Goal: Transaction & Acquisition: Purchase product/service

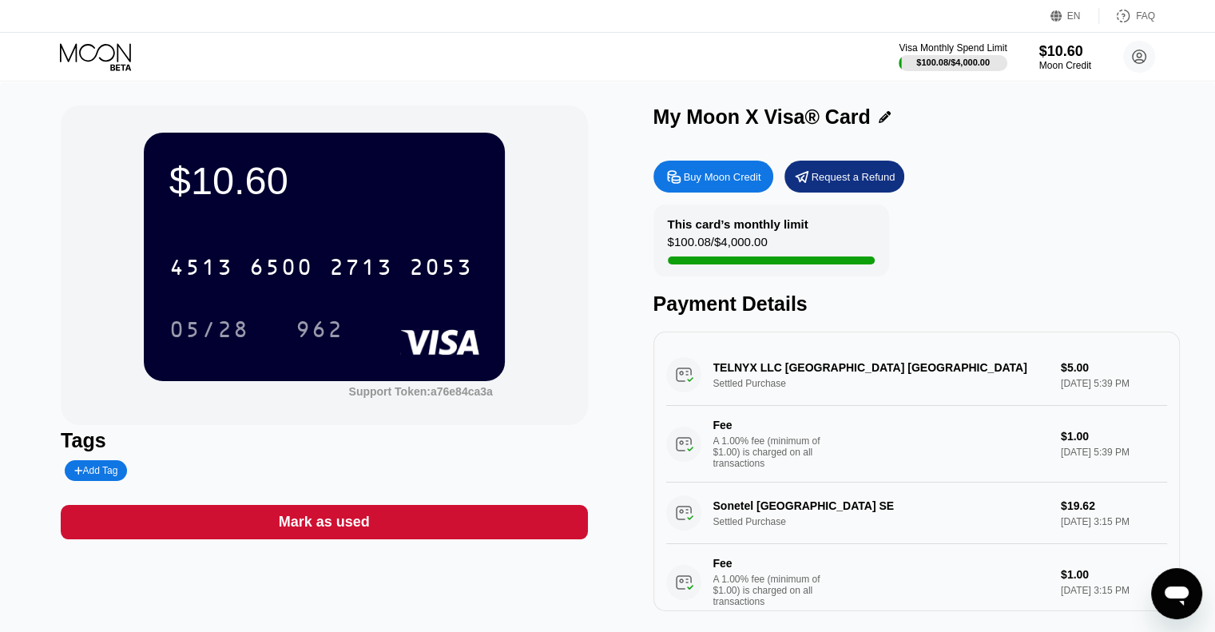
click at [409, 580] on div "$10.60 4513 6500 2713 2053 05/28 962 Support Token: a76e84ca3a Tags Add Tag Mar…" at bounding box center [324, 358] width 527 height 506
click at [717, 176] on div "Buy Moon Credit" at bounding box center [723, 177] width 78 height 14
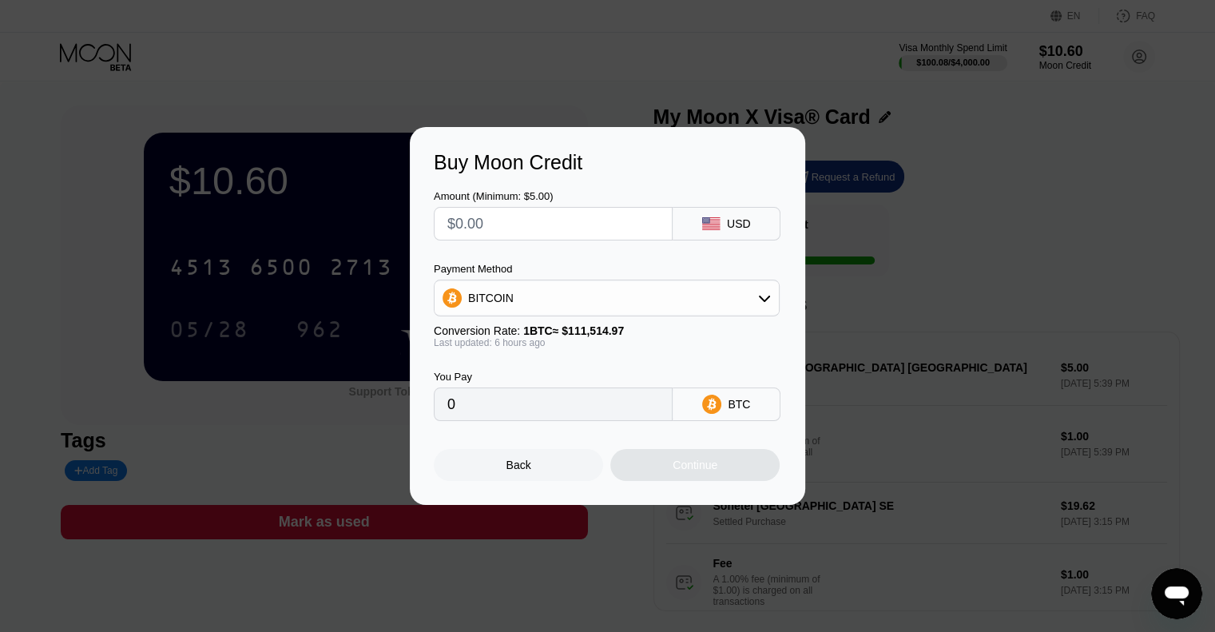
click at [533, 216] on input "text" at bounding box center [553, 224] width 212 height 32
type input "$1"
type input "0.00000893"
type input "$10"
type input "0.00008929"
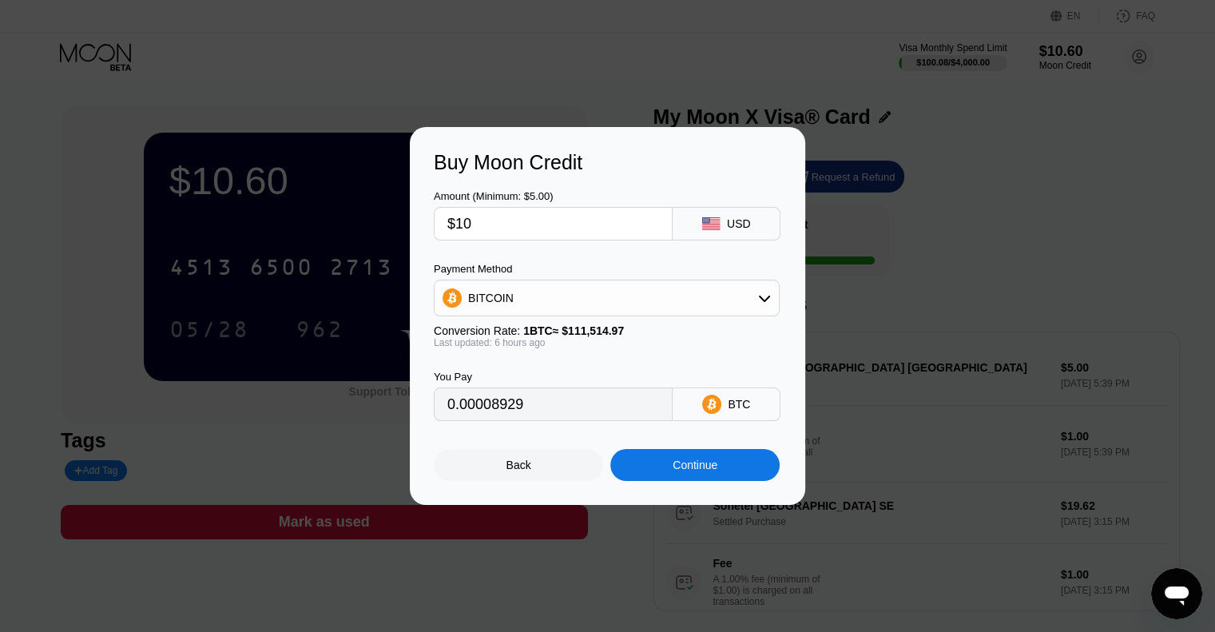
type input "$10"
click at [681, 463] on div "Continue" at bounding box center [694, 465] width 169 height 32
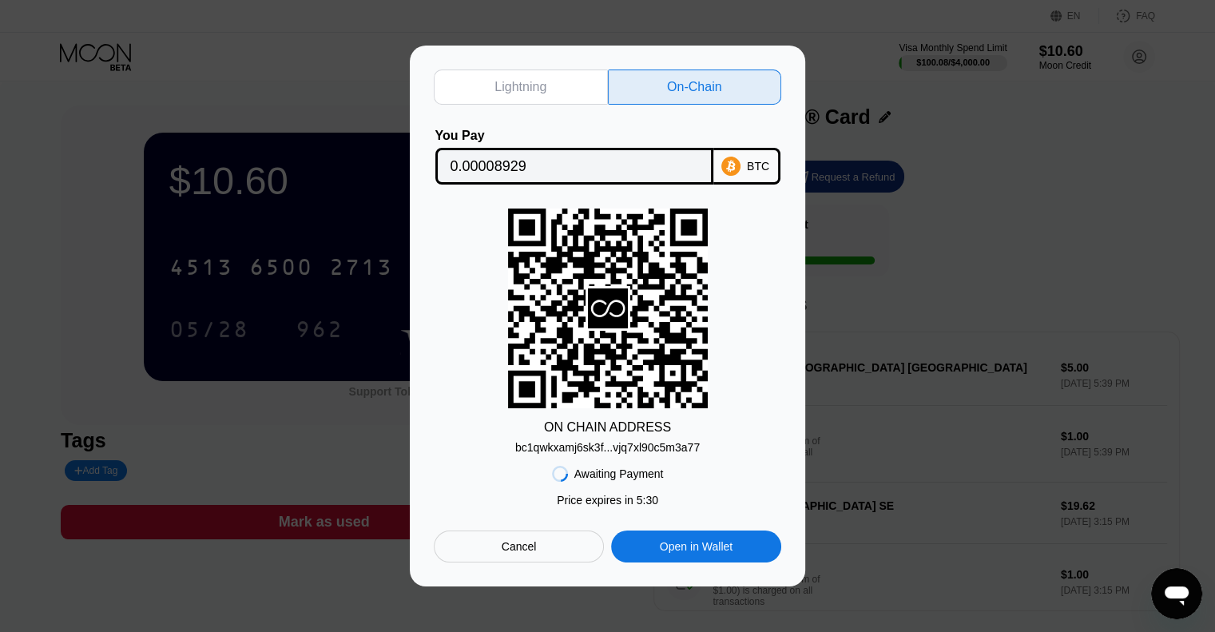
click at [621, 444] on div "bc1qwkxamj6sk3f...vjq7xl90c5m3a77" at bounding box center [607, 447] width 185 height 13
click at [745, 165] on div "BTC" at bounding box center [747, 166] width 67 height 37
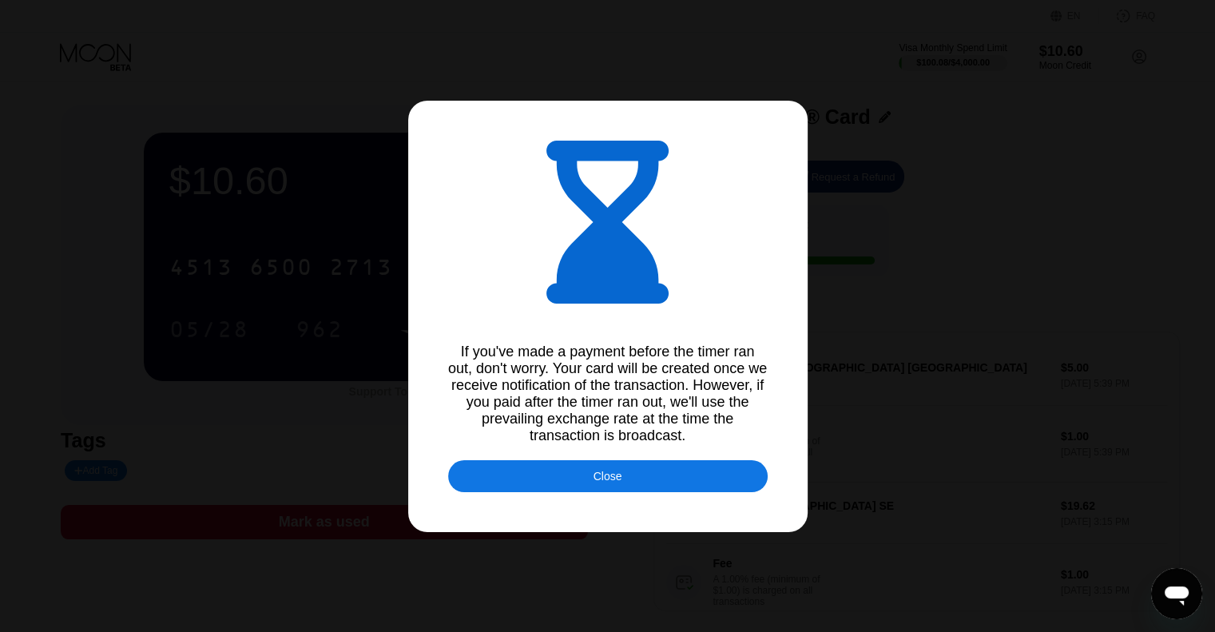
type input "0.00008940"
click at [591, 485] on div "Close" at bounding box center [608, 476] width 320 height 32
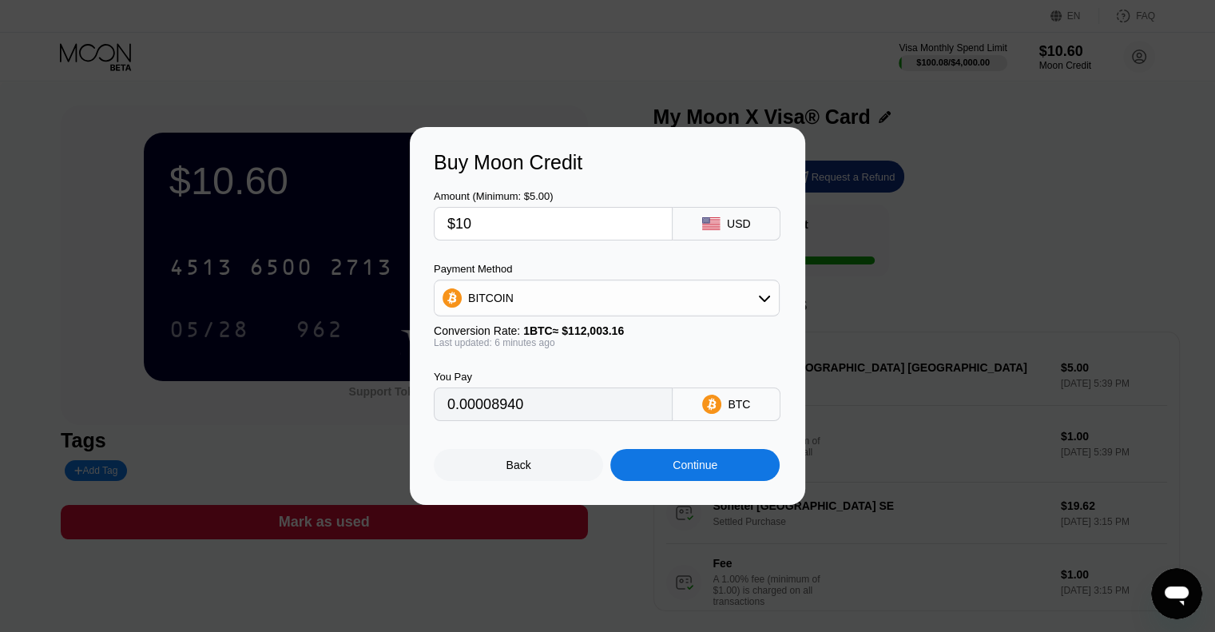
click at [616, 552] on div at bounding box center [613, 316] width 1227 height 632
click at [530, 448] on div "Back Continue" at bounding box center [608, 451] width 348 height 60
click at [531, 479] on div "Back" at bounding box center [518, 465] width 169 height 32
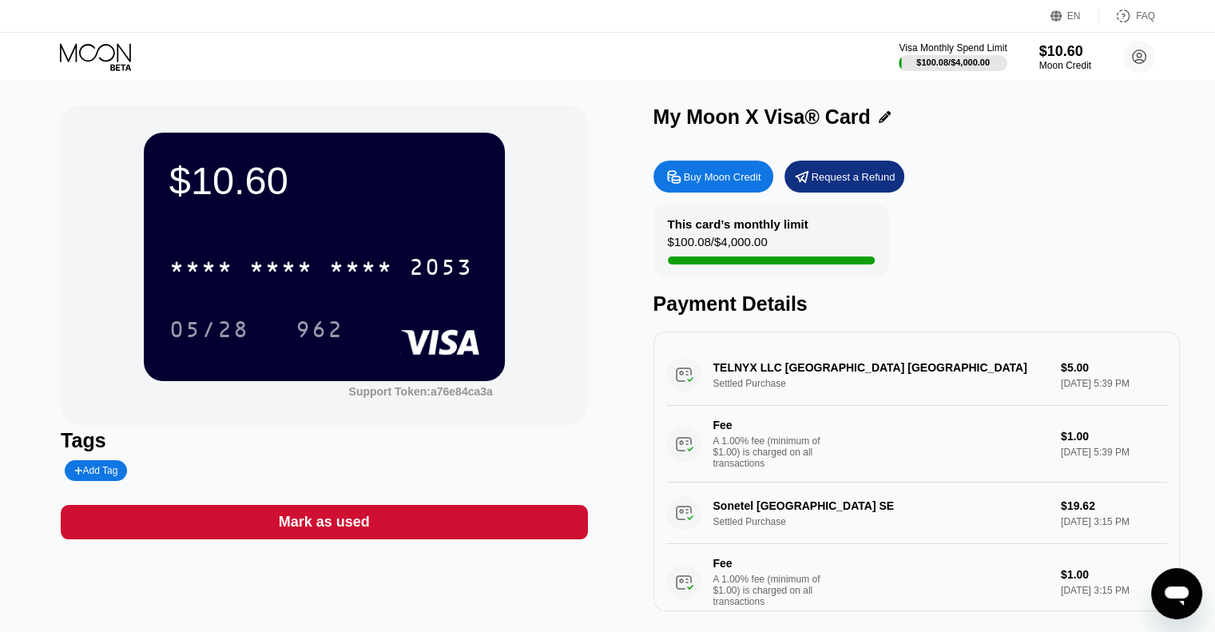
click at [706, 172] on div "Buy Moon Credit" at bounding box center [723, 177] width 78 height 14
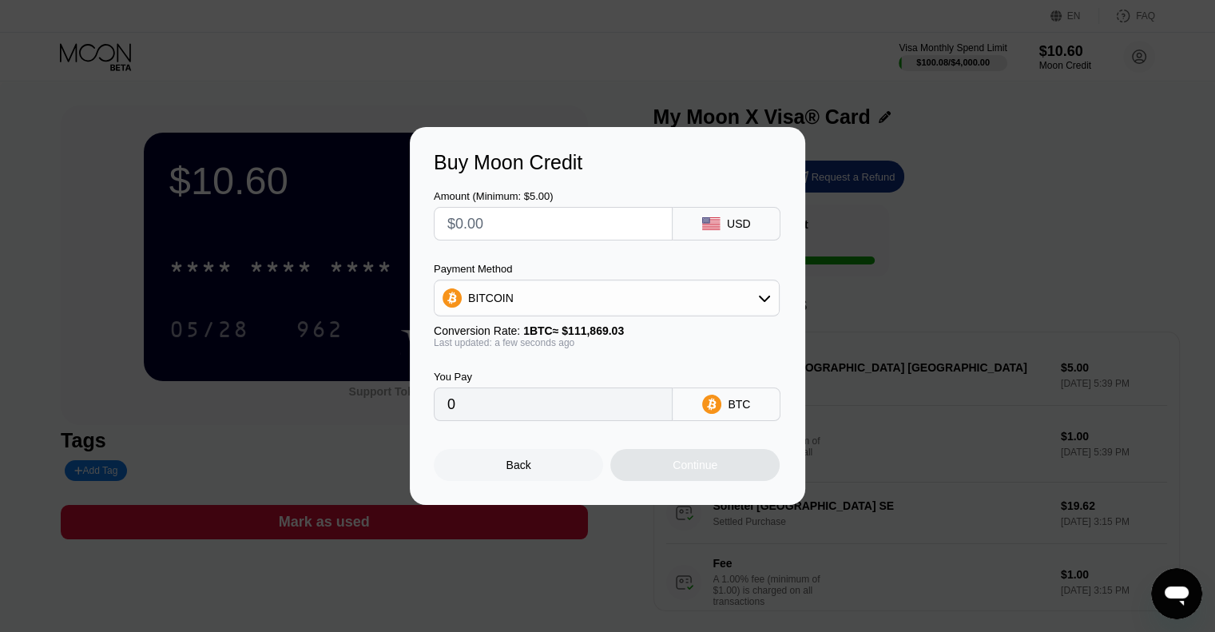
click at [888, 235] on div "Buy Moon Credit Amount (Minimum: $5.00) USD Payment Method BITCOIN Conversion R…" at bounding box center [607, 316] width 1215 height 378
click at [920, 255] on div "Buy Moon Credit Amount (Minimum: $5.00) USD Payment Method BITCOIN Conversion R…" at bounding box center [607, 316] width 1215 height 378
click at [563, 457] on div "Back" at bounding box center [518, 465] width 169 height 32
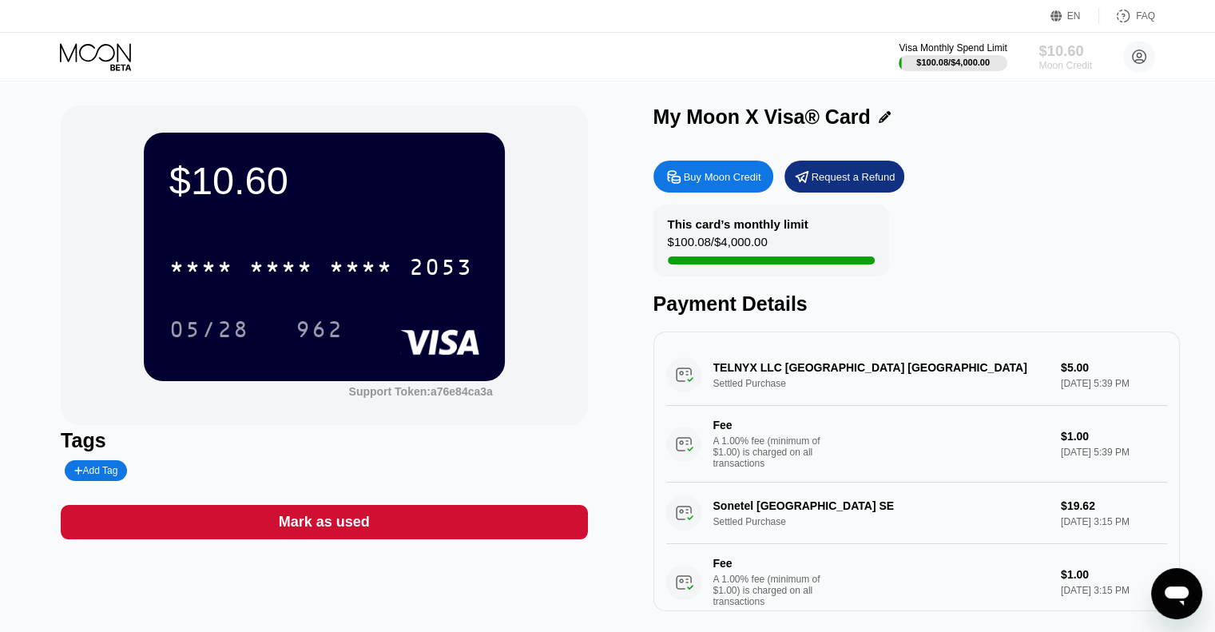
click at [1064, 60] on div "Moon Credit" at bounding box center [1066, 65] width 54 height 11
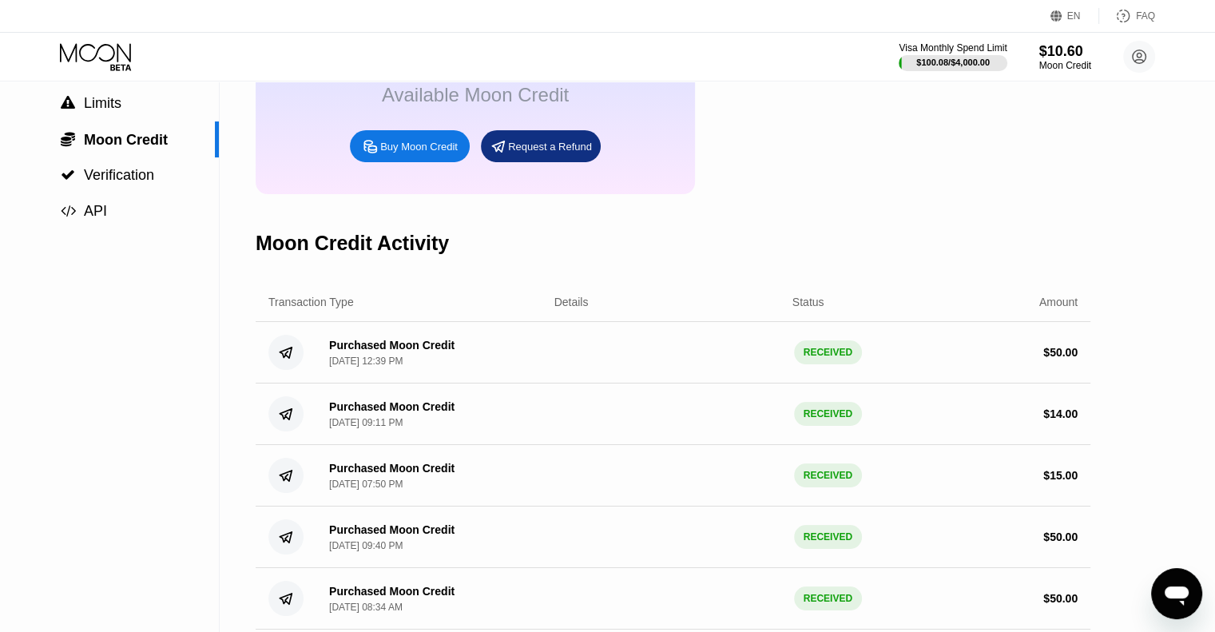
scroll to position [80, 0]
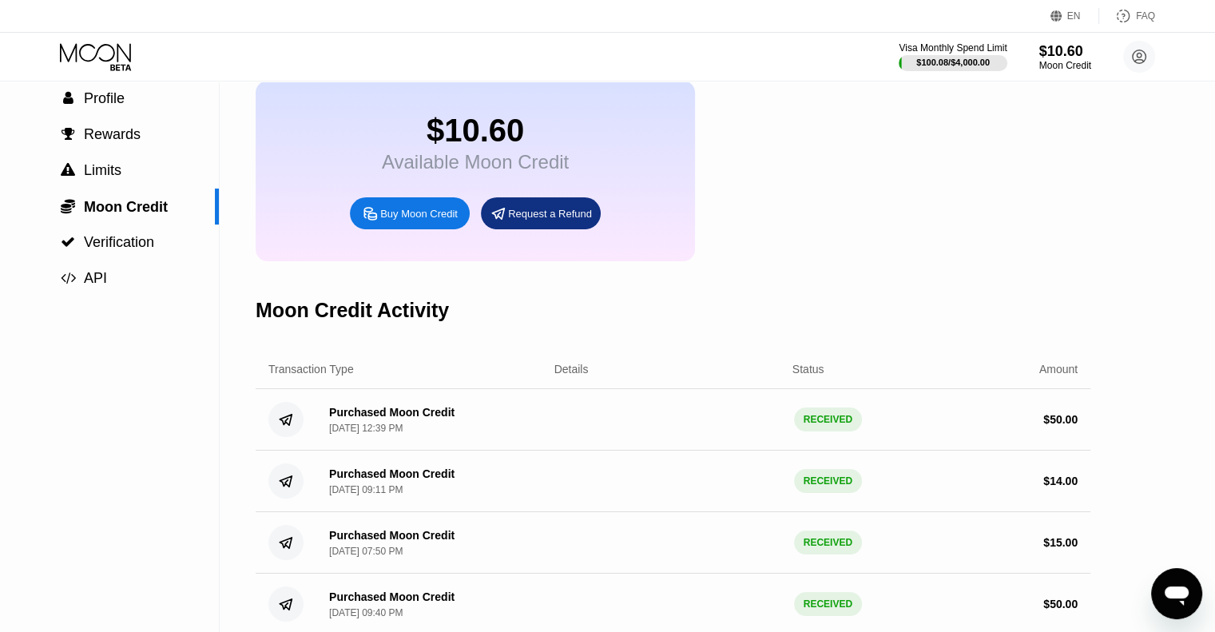
click at [579, 376] on div "Transaction Type Details Status Amount" at bounding box center [673, 369] width 835 height 39
click at [542, 376] on div "Details" at bounding box center [643, 369] width 241 height 13
click at [569, 376] on div "Details" at bounding box center [572, 369] width 34 height 13
click at [342, 376] on div "Transaction Type" at bounding box center [310, 369] width 85 height 13
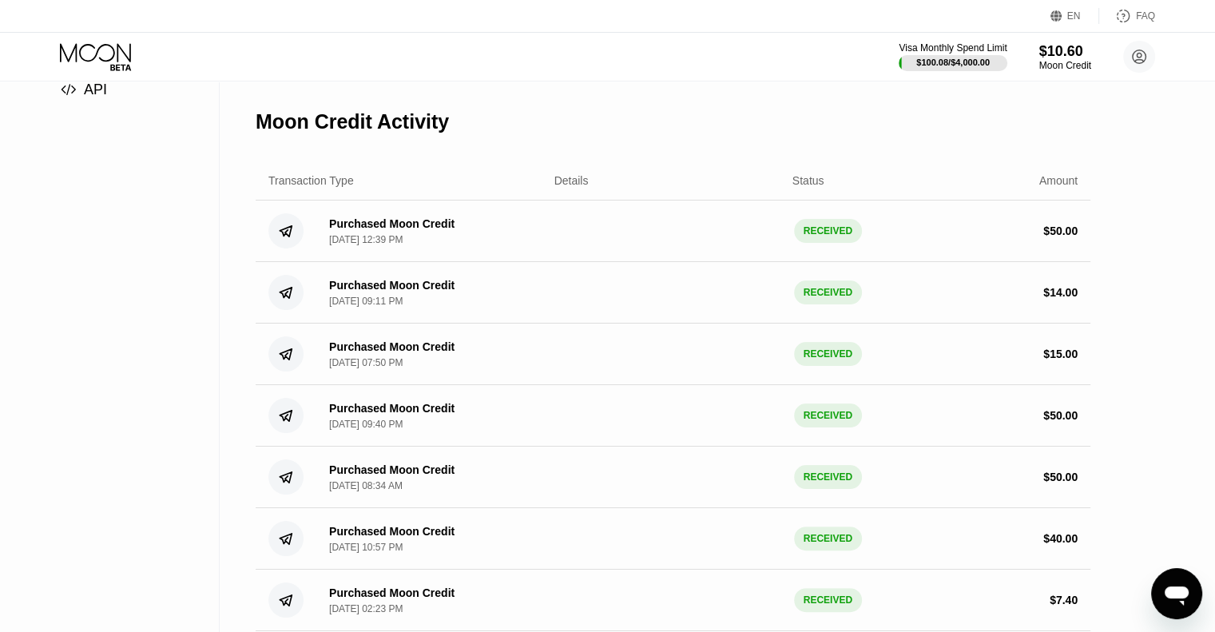
scroll to position [160, 0]
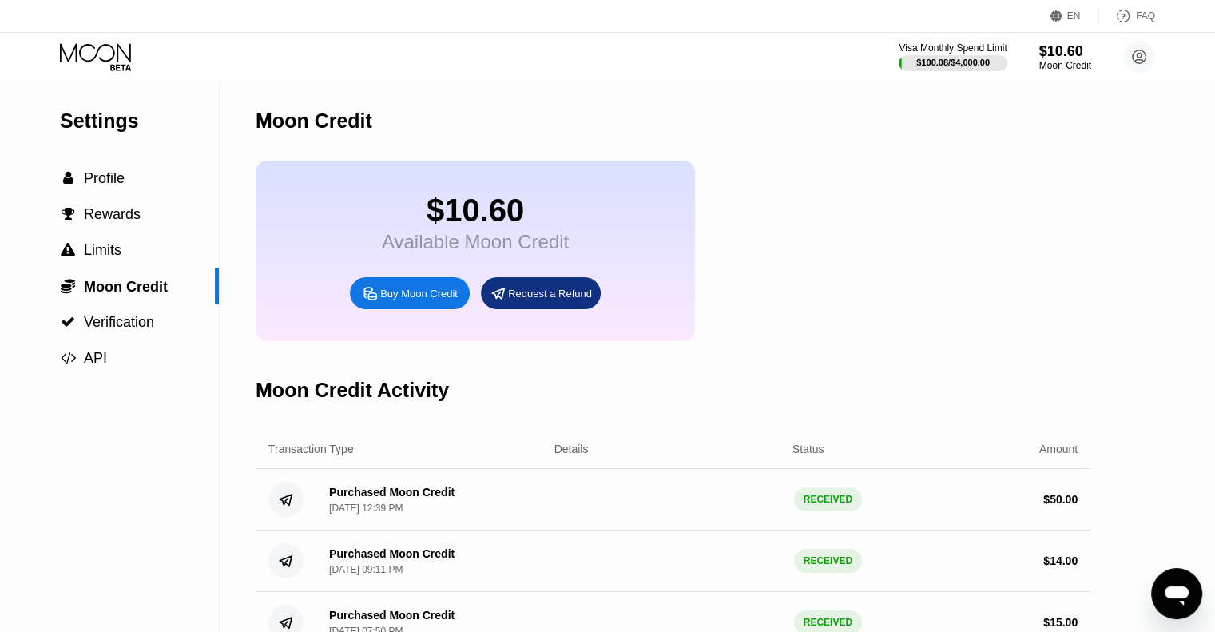
click at [952, 197] on div "$10.60 Available Moon Credit Buy Moon Credit Request a Refund" at bounding box center [673, 251] width 835 height 181
click at [93, 56] on icon at bounding box center [97, 57] width 74 height 28
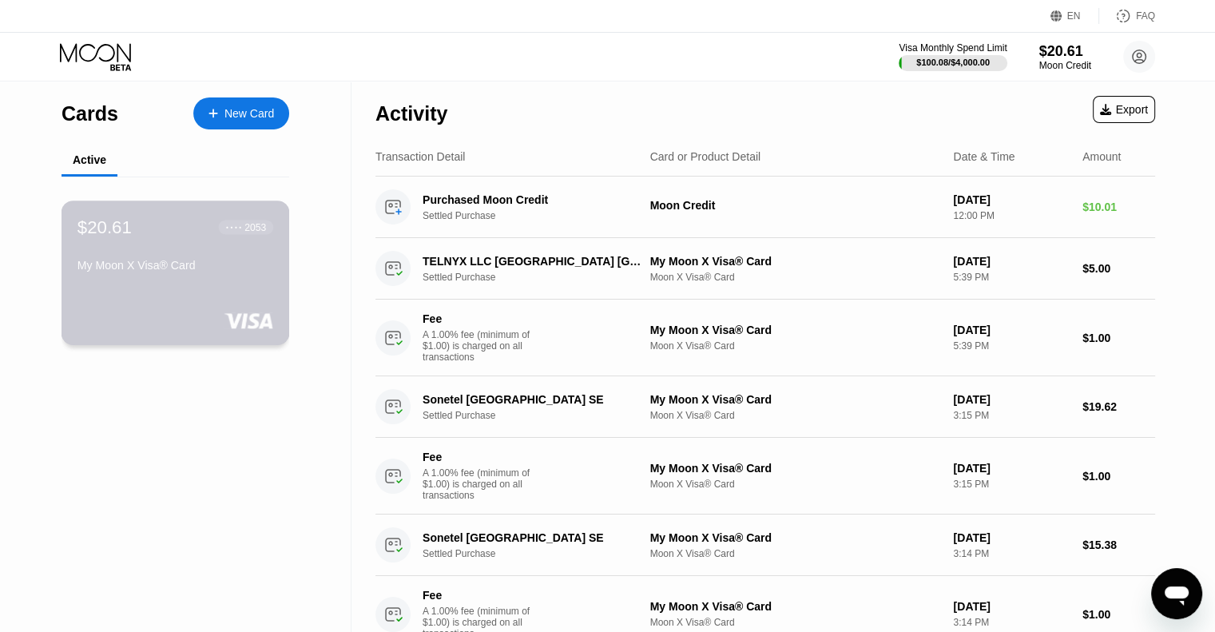
click at [197, 230] on div "$20.61 ● ● ● ● 2053" at bounding box center [176, 227] width 196 height 21
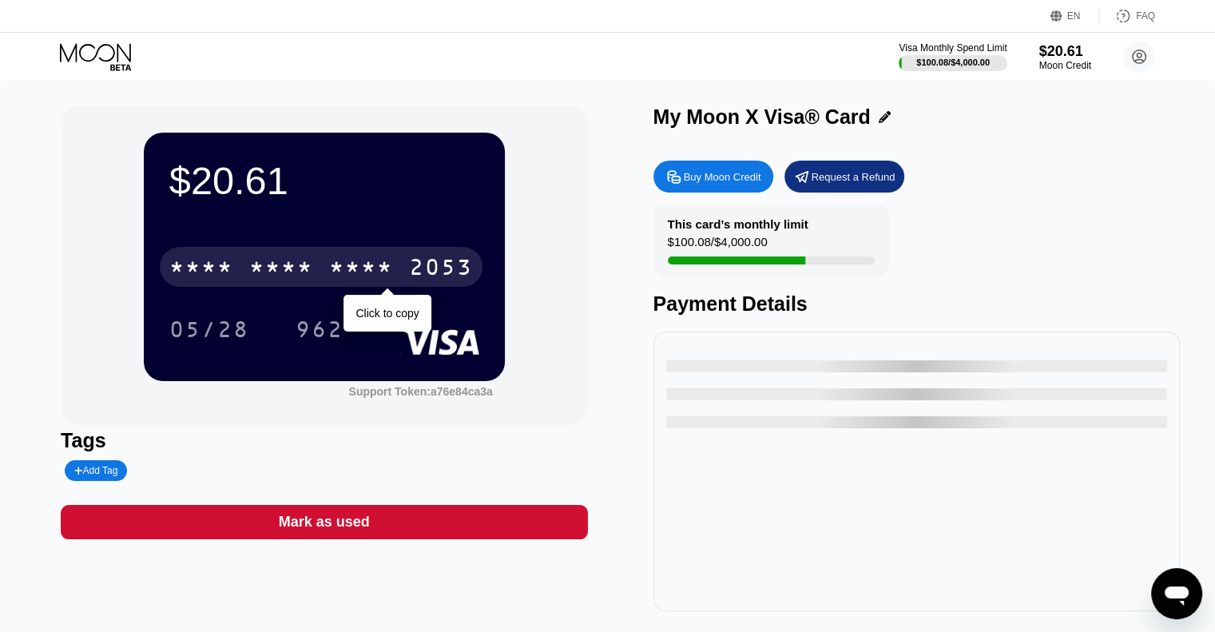
click at [404, 269] on div "* * * * * * * * * * * * 2053" at bounding box center [321, 267] width 323 height 40
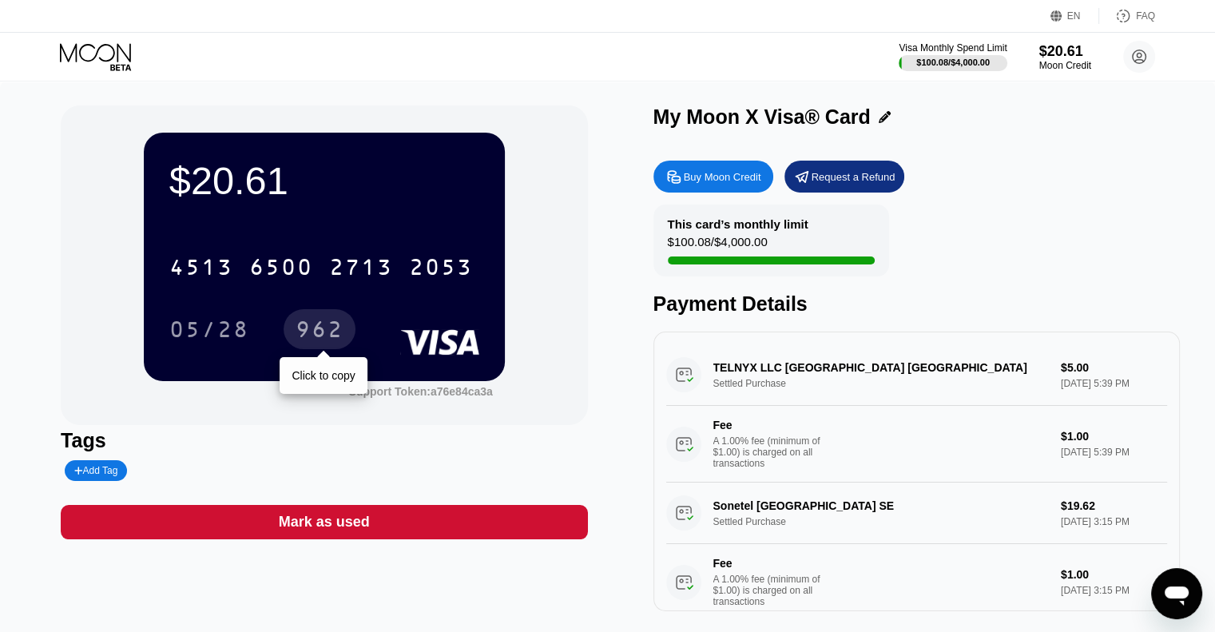
click at [319, 333] on div "962" at bounding box center [320, 332] width 48 height 26
click at [1171, 583] on icon "Open messaging window" at bounding box center [1177, 593] width 29 height 29
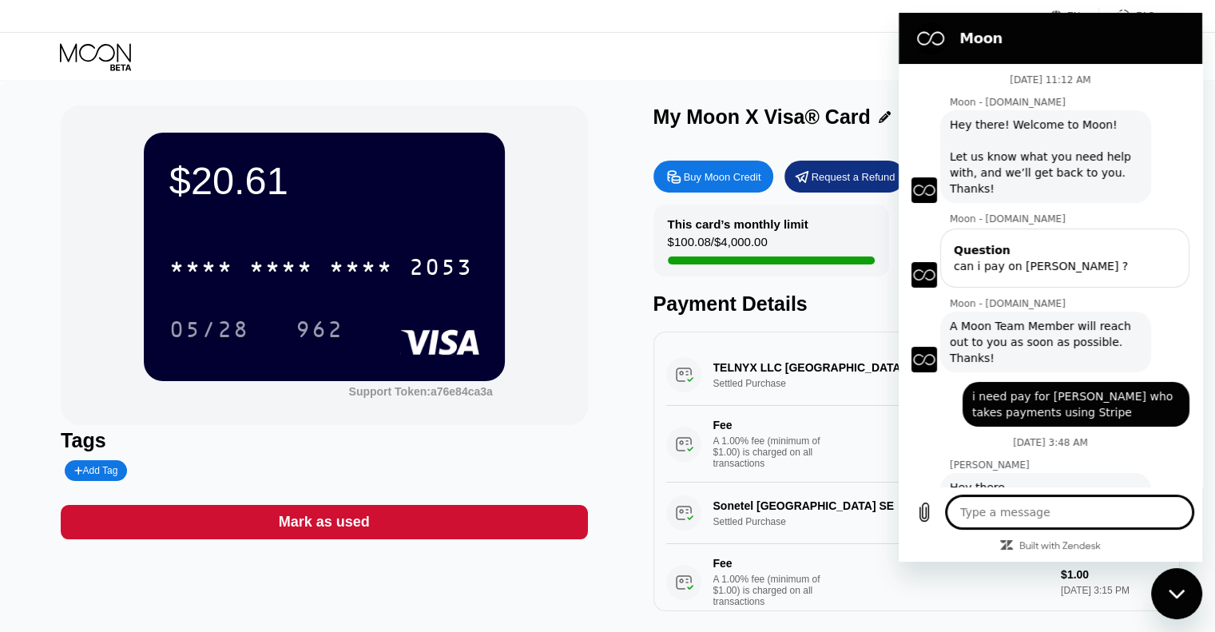
scroll to position [901, 0]
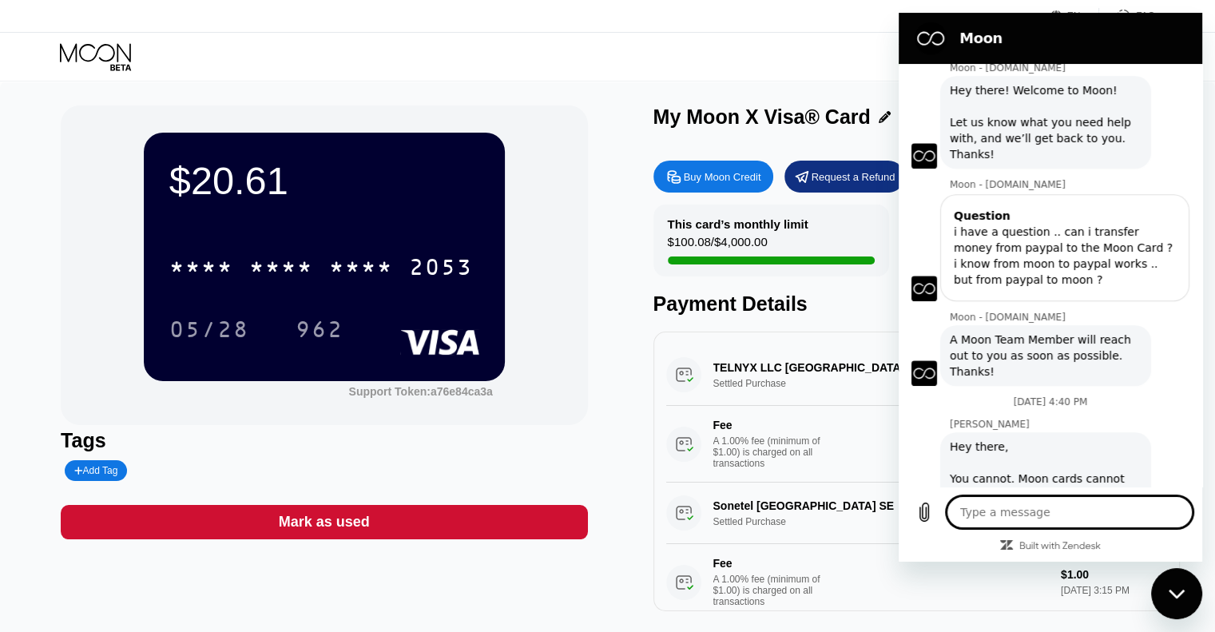
type textarea "w"
type textarea "x"
type textarea "wh"
type textarea "x"
type textarea "wha"
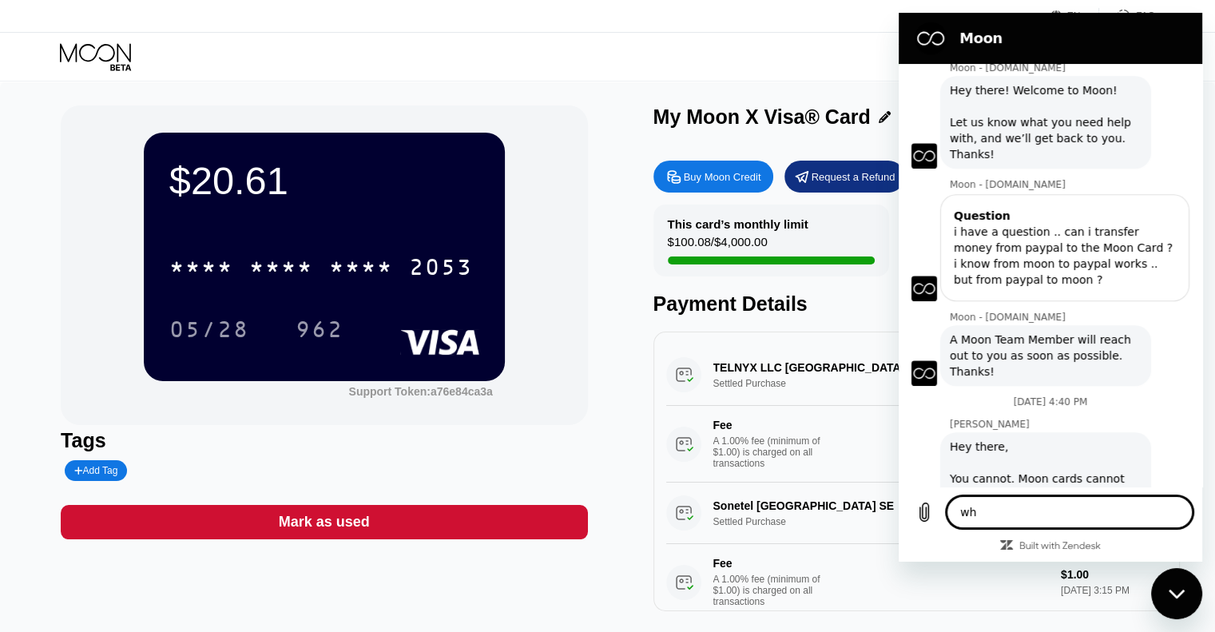
type textarea "x"
type textarea "what"
type textarea "x"
type textarea "what"
type textarea "x"
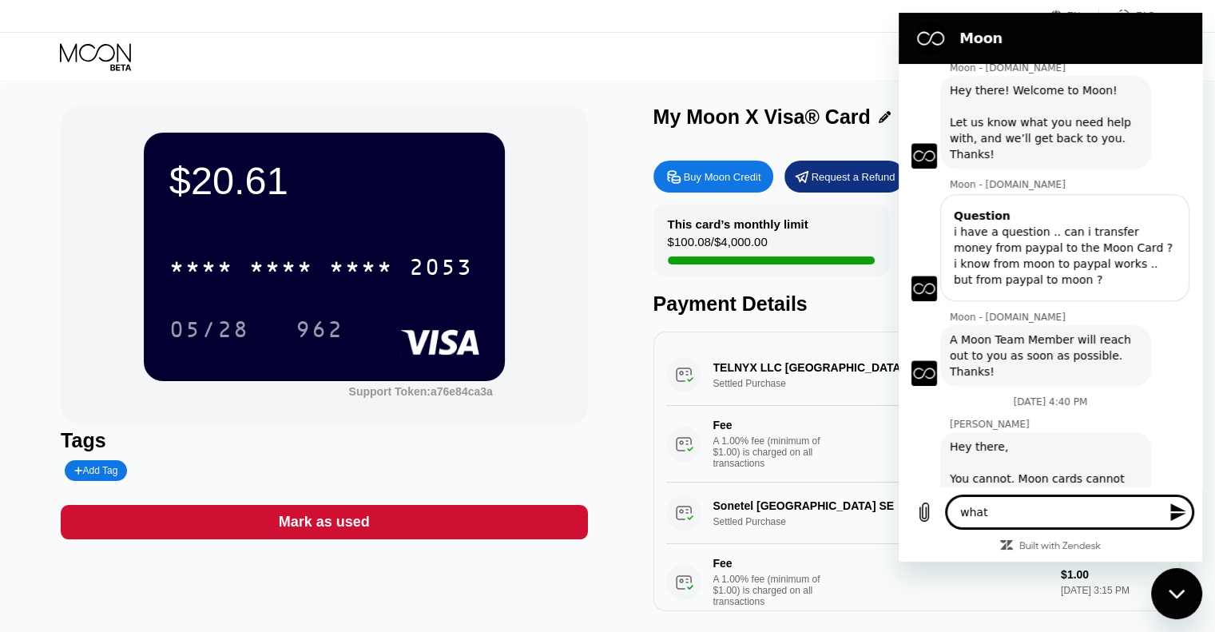
type textarea "what i"
type textarea "x"
type textarea "what is"
type textarea "x"
type textarea "what is"
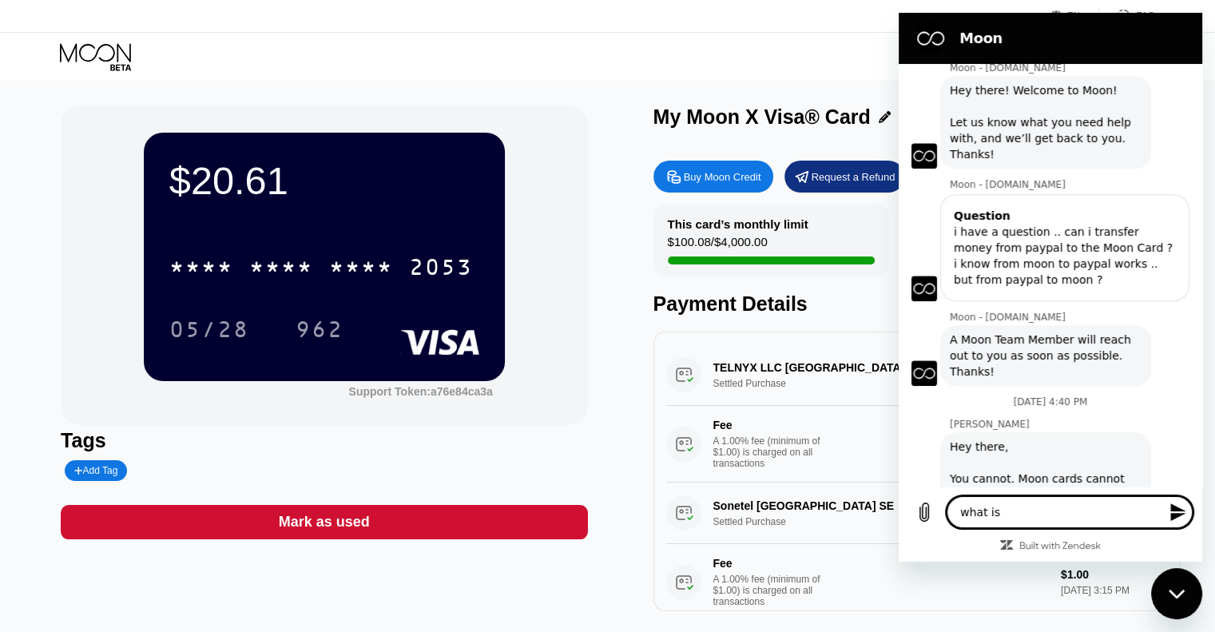
type textarea "x"
type textarea "what is t"
type textarea "x"
type textarea "what is th"
type textarea "x"
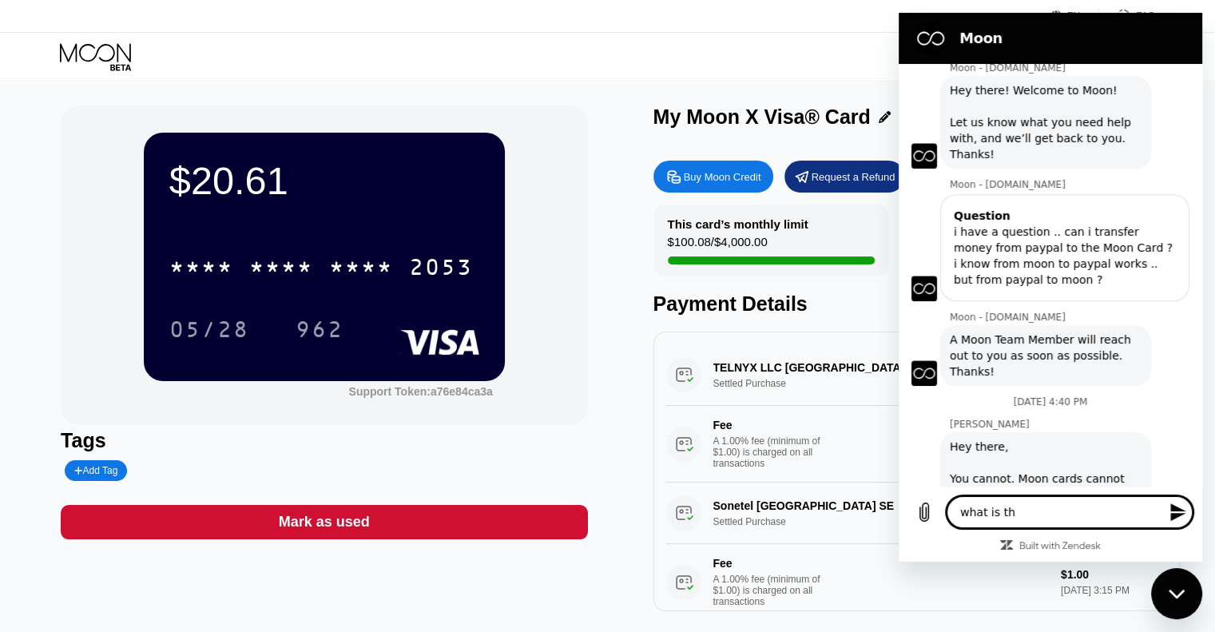
type textarea "what is the"
type textarea "x"
type textarea "what is the"
type textarea "x"
type textarea "what is the b"
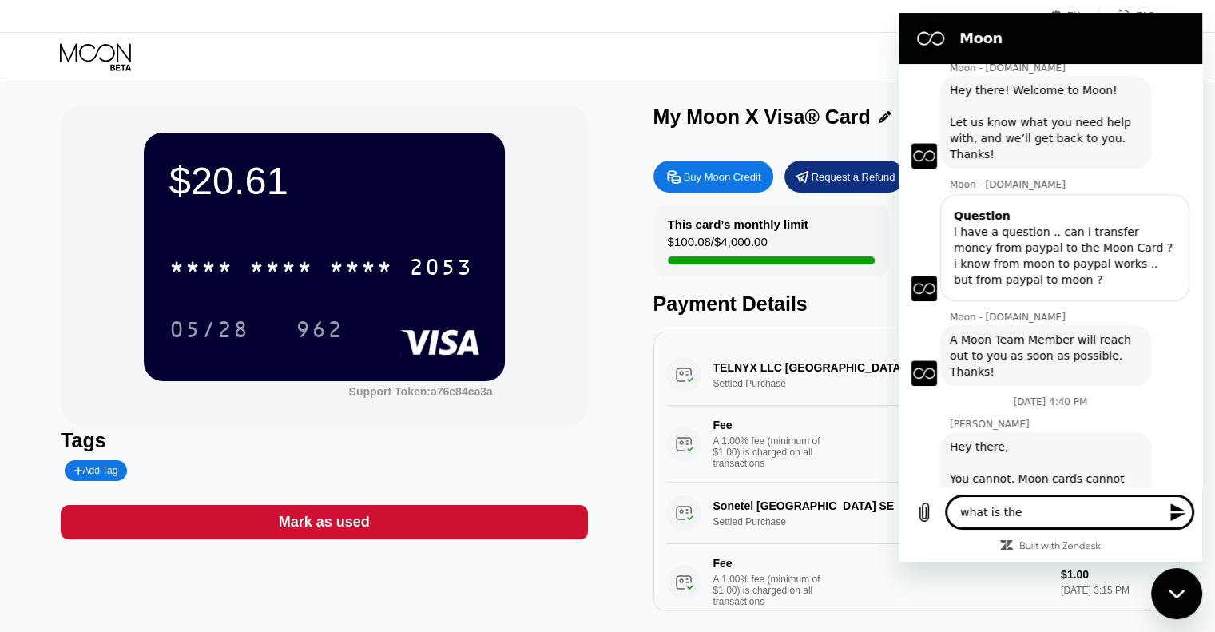
type textarea "x"
type textarea "what is the bi"
type textarea "x"
type textarea "what is the bil"
type textarea "x"
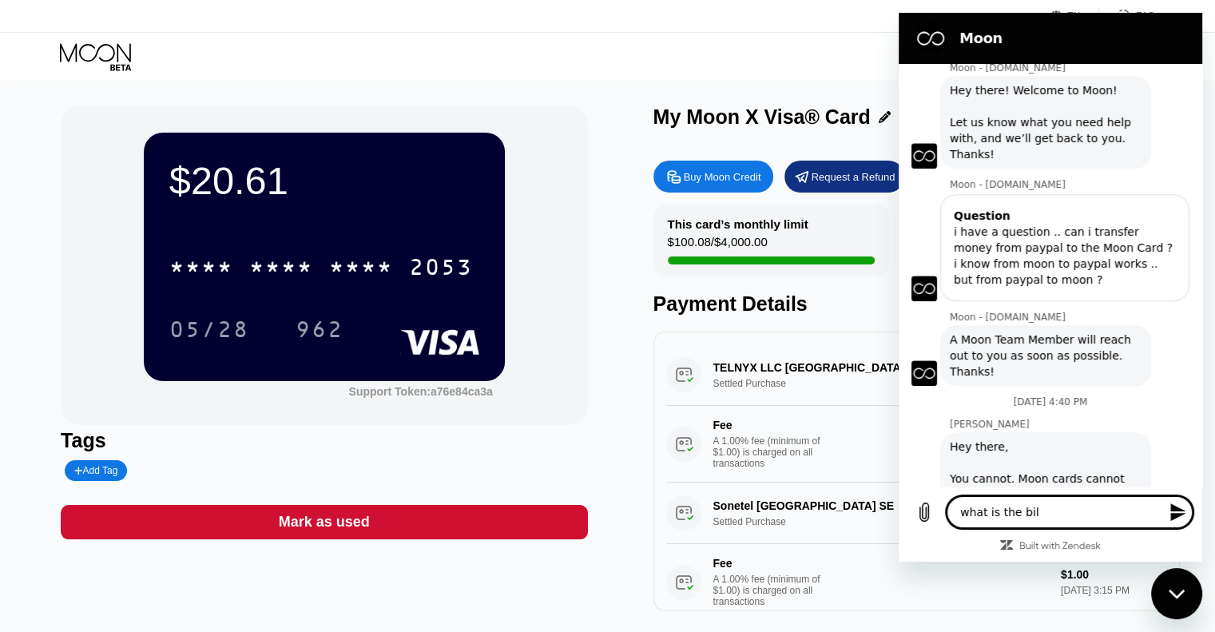
type textarea "what is the bill"
type textarea "x"
type textarea "what is the billi"
type textarea "x"
type textarea "what is the billin"
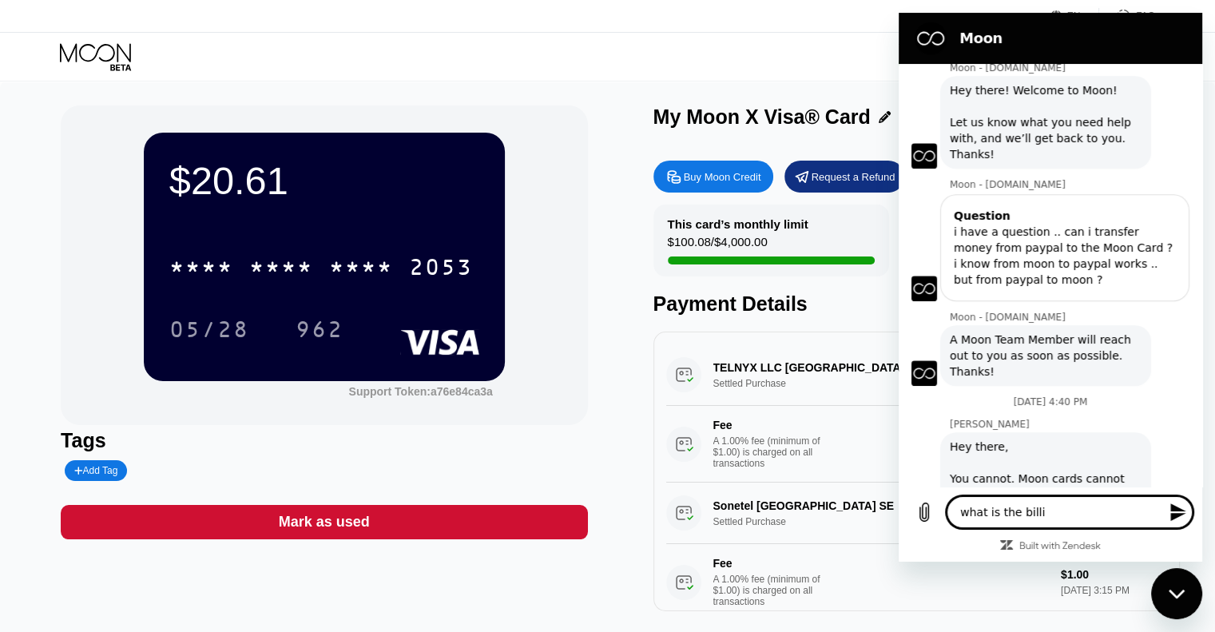
type textarea "x"
type textarea "what is the billin g"
type textarea "x"
type textarea "what is the billin gc"
type textarea "x"
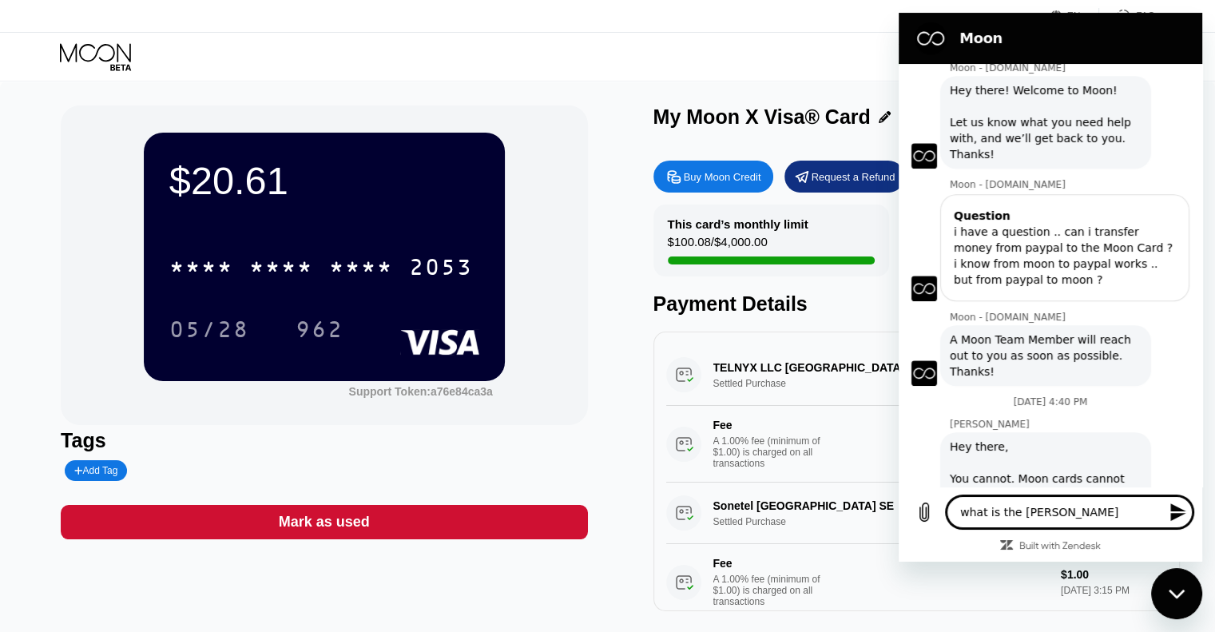
type textarea "what is the billin gco"
type textarea "x"
type textarea "what is the billin gcou"
type textarea "x"
type textarea "what is the billin gco"
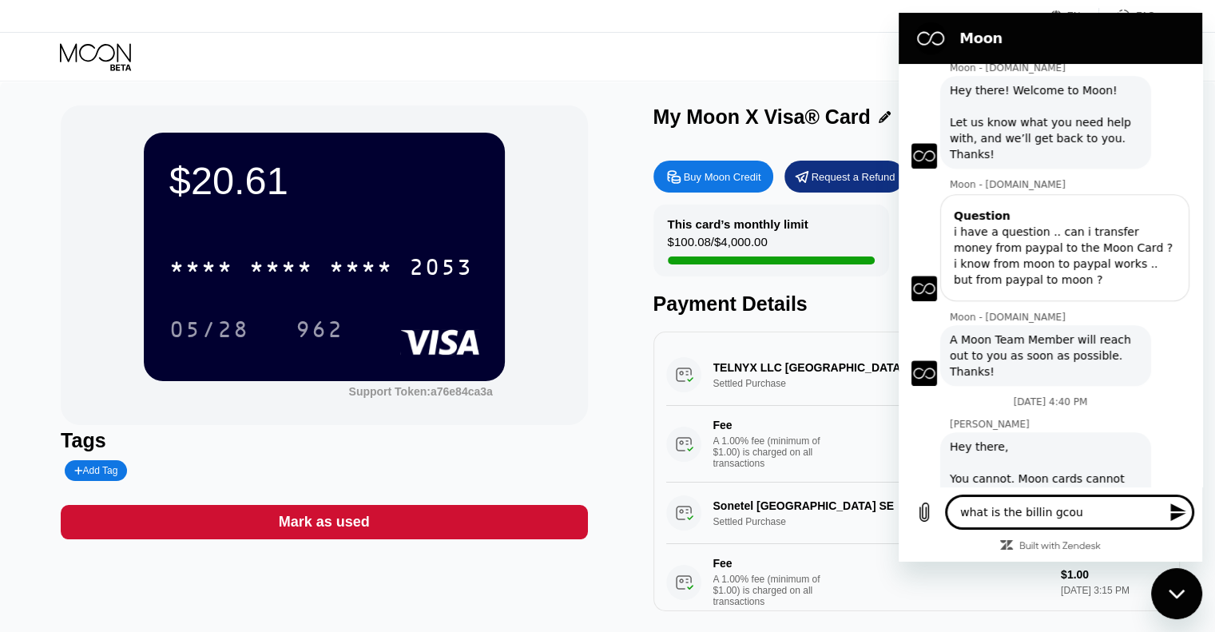
type textarea "x"
type textarea "what is the billin gc"
type textarea "x"
type textarea "what is the billin g"
type textarea "x"
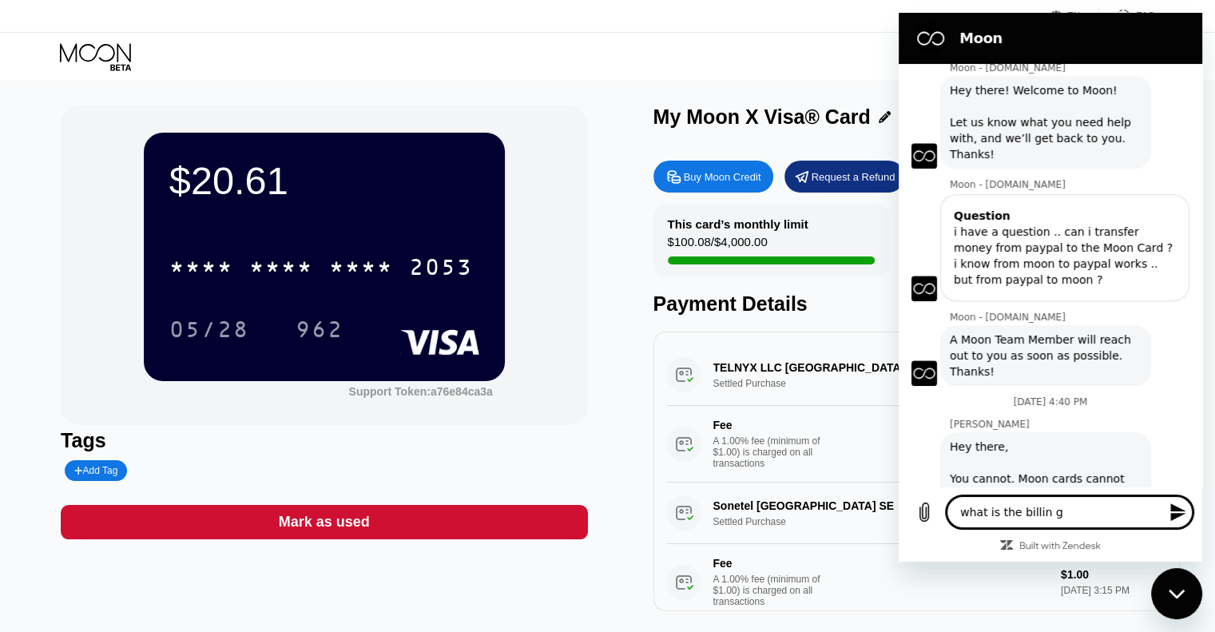
type textarea "what is the billin"
type textarea "x"
type textarea "what is the billin"
type textarea "x"
type textarea "what is the billing"
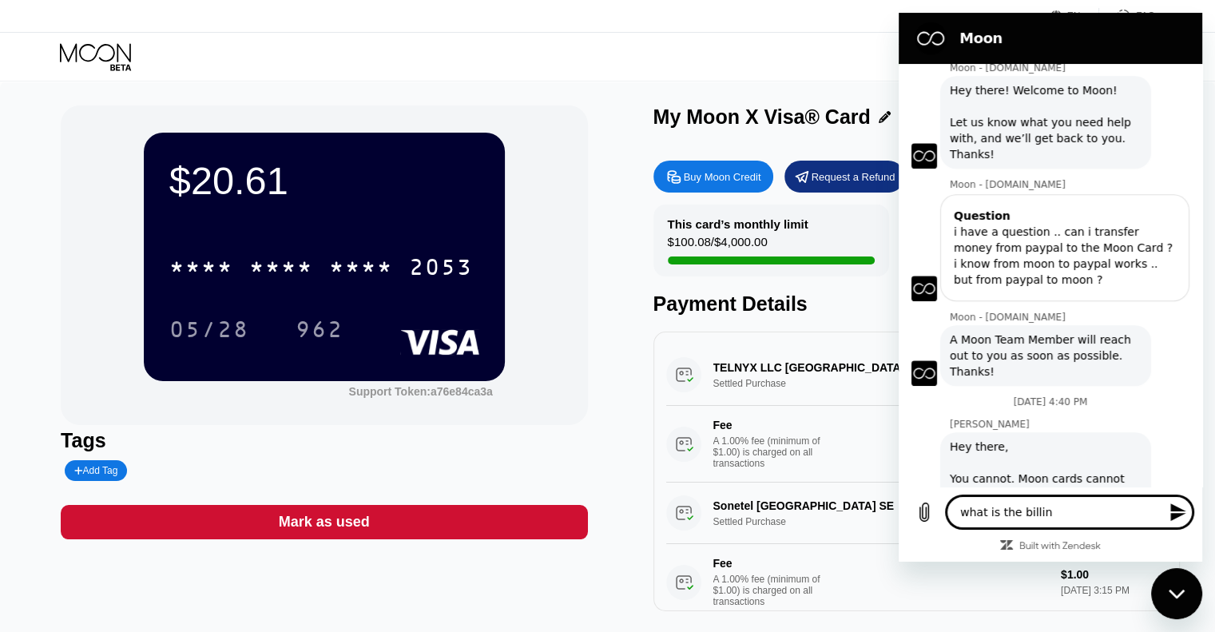
type textarea "x"
type textarea "what is the billing"
type textarea "x"
type textarea "what is the billing c"
type textarea "x"
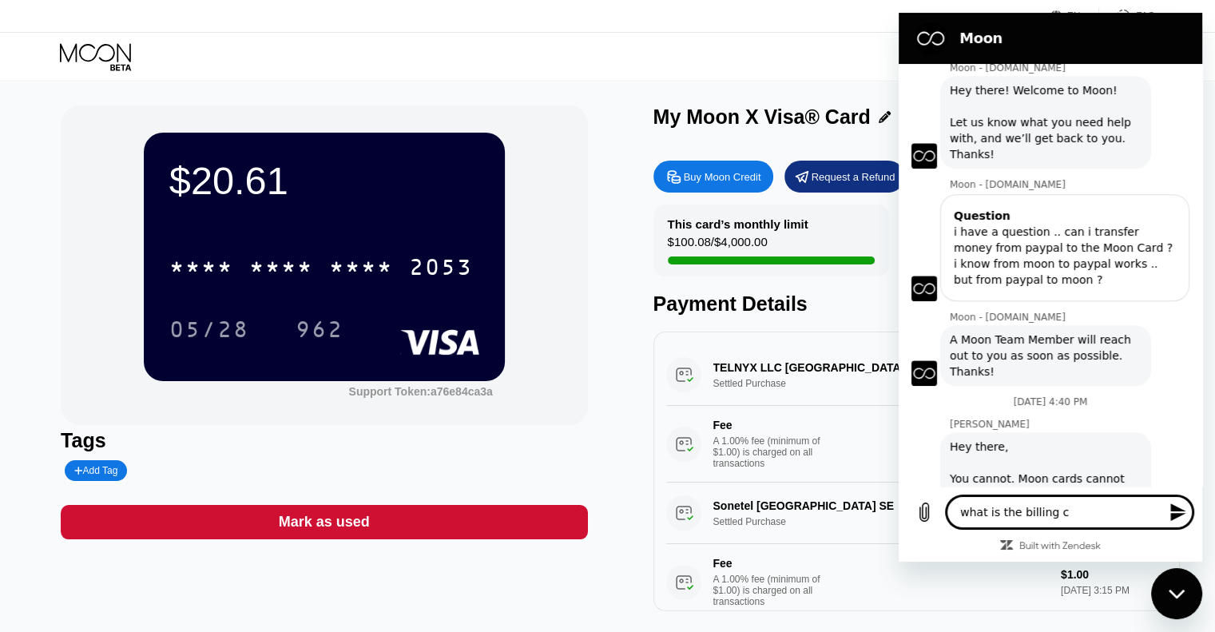
type textarea "what is the billing co"
type textarea "x"
type textarea "what is the billing cou"
type textarea "x"
type textarea "what is the billing coun"
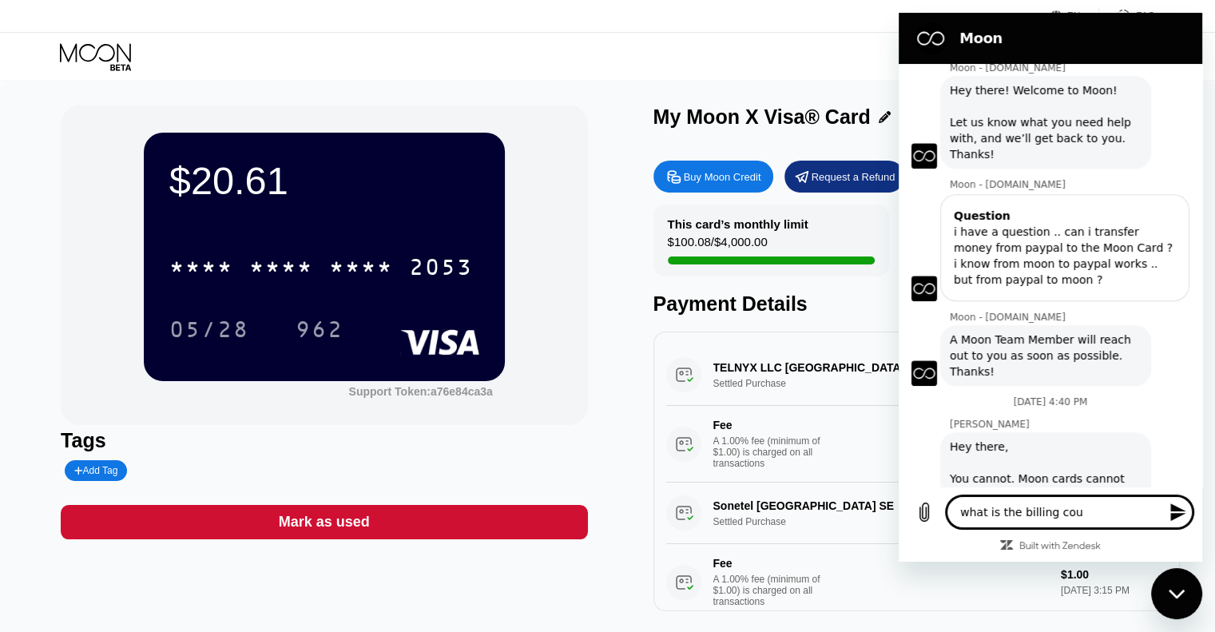
type textarea "x"
type textarea "what is the billing count"
type textarea "x"
type textarea "what is the billing countr"
type textarea "x"
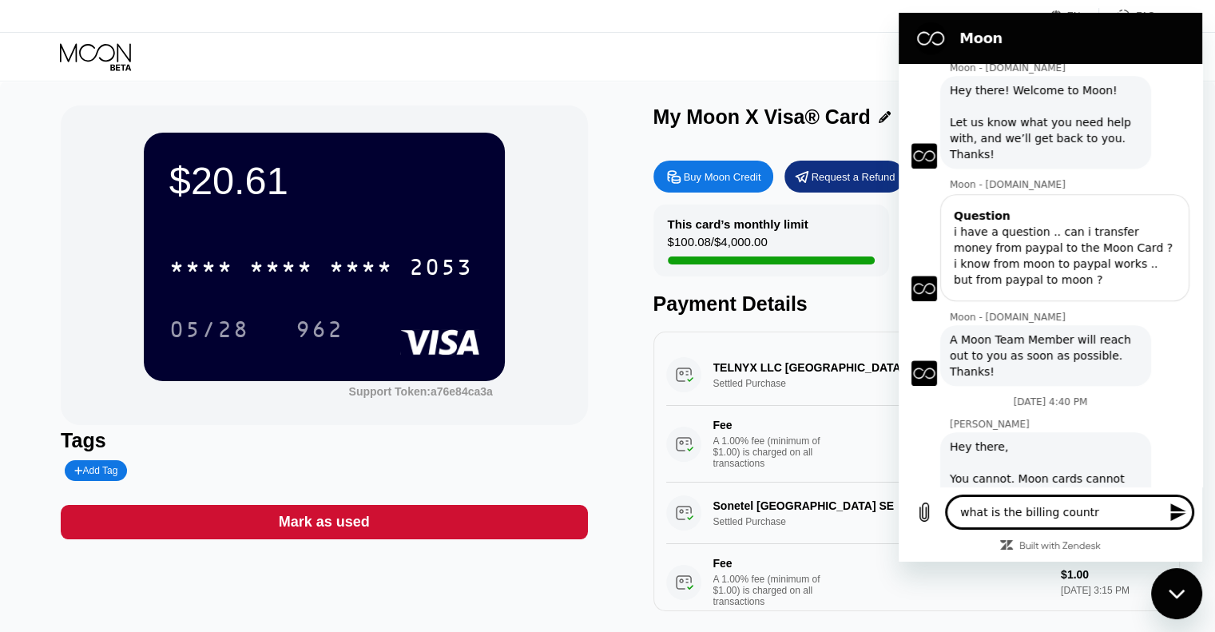
type textarea "what is the billing country"
type textarea "x"
type textarea "what is the billing country"
type textarea "x"
type textarea "what is the billing country o"
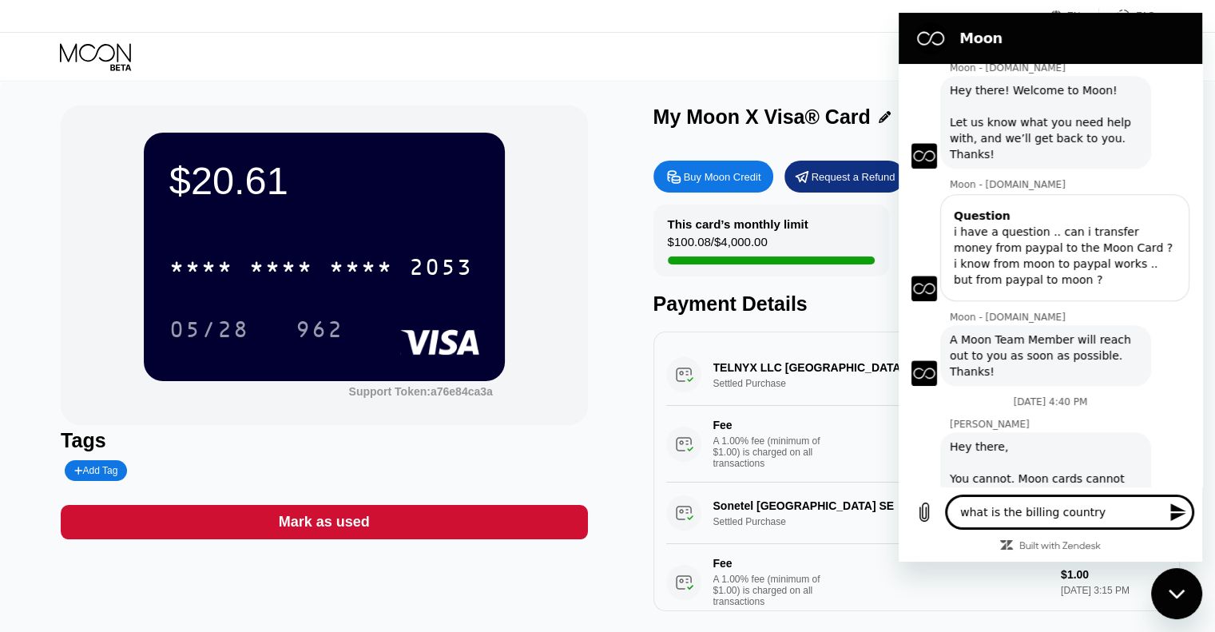
type textarea "x"
type textarea "what is the billing country of"
type textarea "x"
type textarea "what is the billing country of"
type textarea "x"
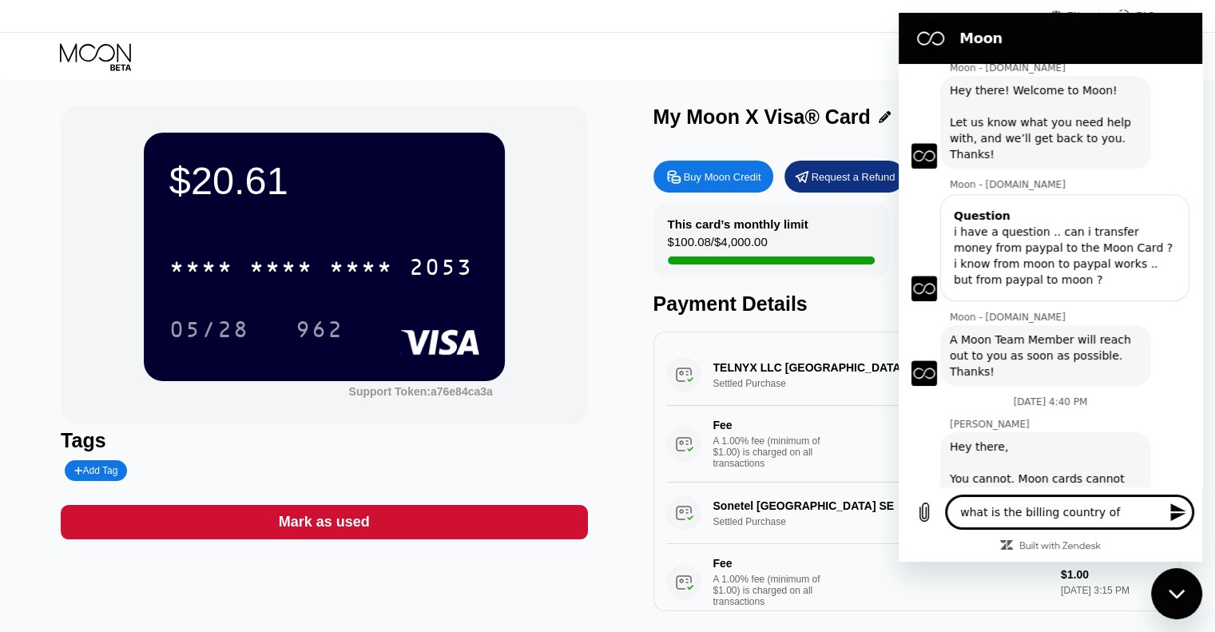
type textarea "what is the billing country of m"
type textarea "x"
type textarea "what is the billing country of my"
type textarea "x"
type textarea "what is the billing country of my"
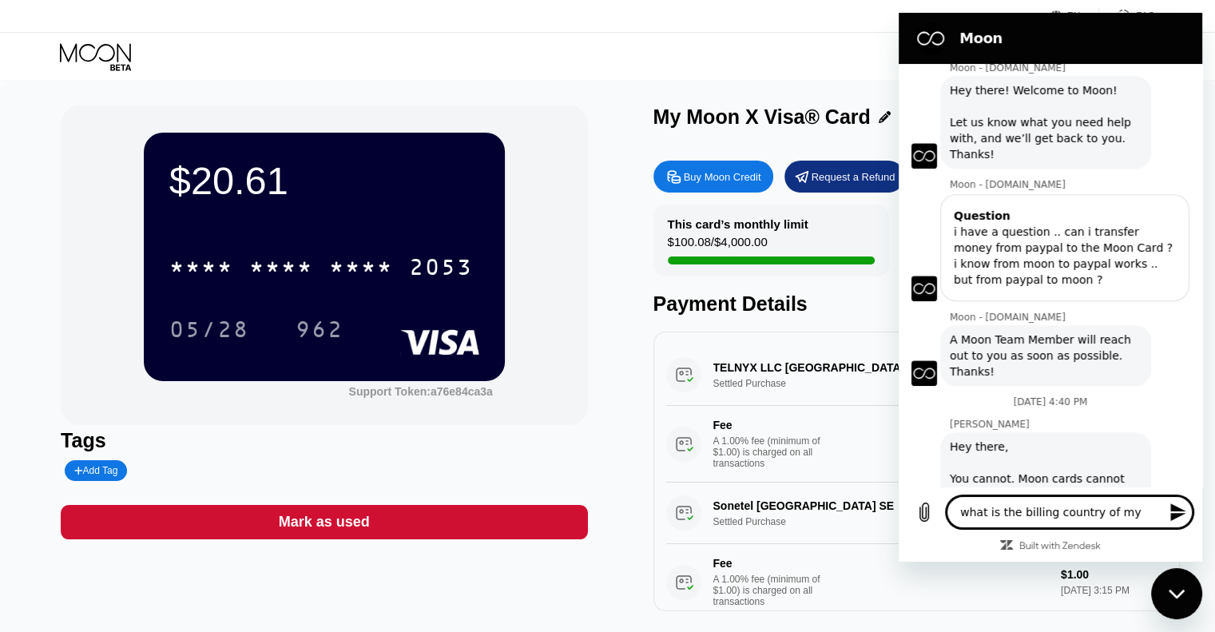
type textarea "x"
type textarea "what is the billing country of my m"
type textarea "x"
type textarea "what is the billing country of my mo"
type textarea "x"
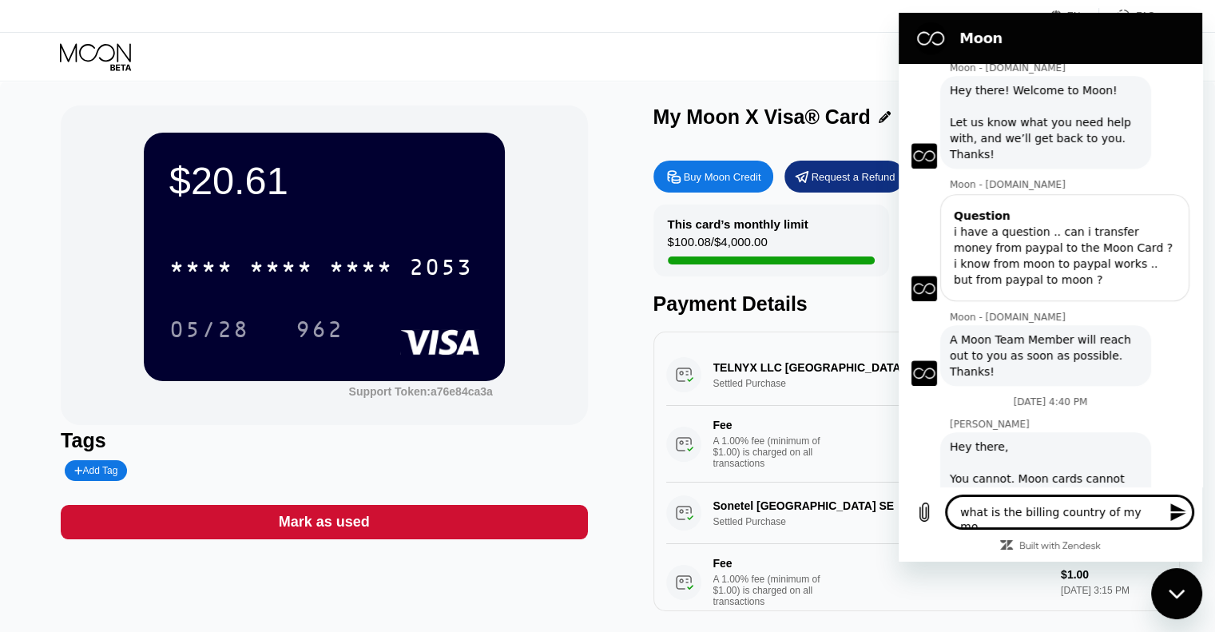
type textarea "what is the billing country of my moo"
type textarea "x"
type textarea "what is the billing country of my moon"
type textarea "x"
type textarea "what is the billing country of my moon"
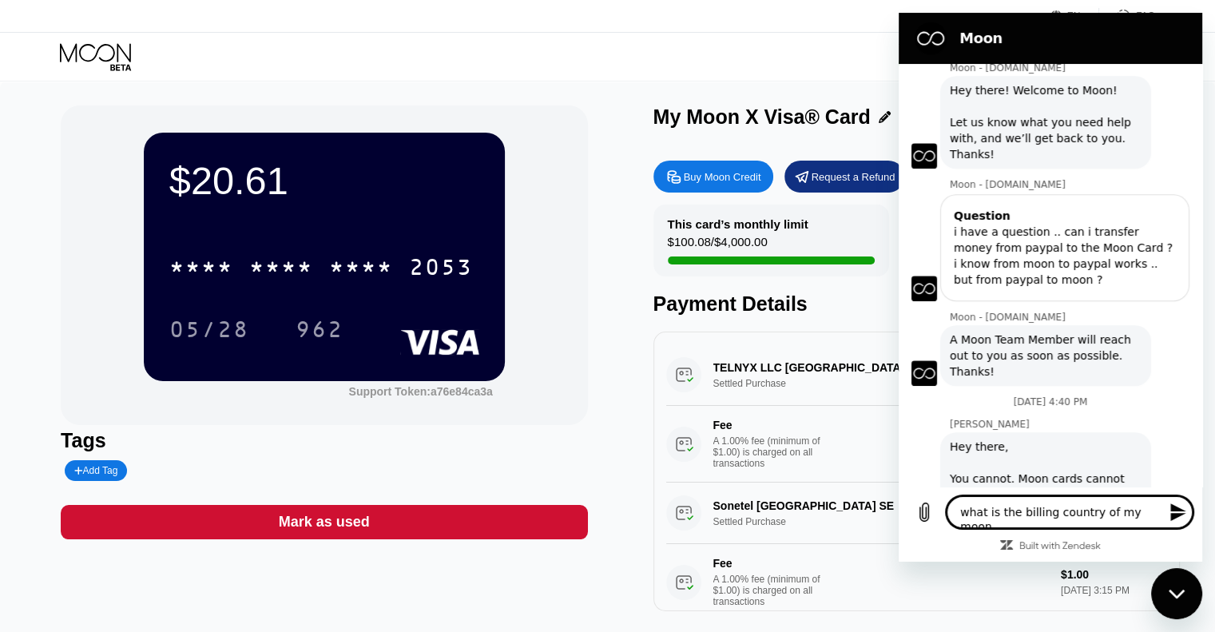
type textarea "x"
type textarea "what is the billing country of my moon v"
type textarea "x"
type textarea "what is the billing country of my moon vd"
type textarea "x"
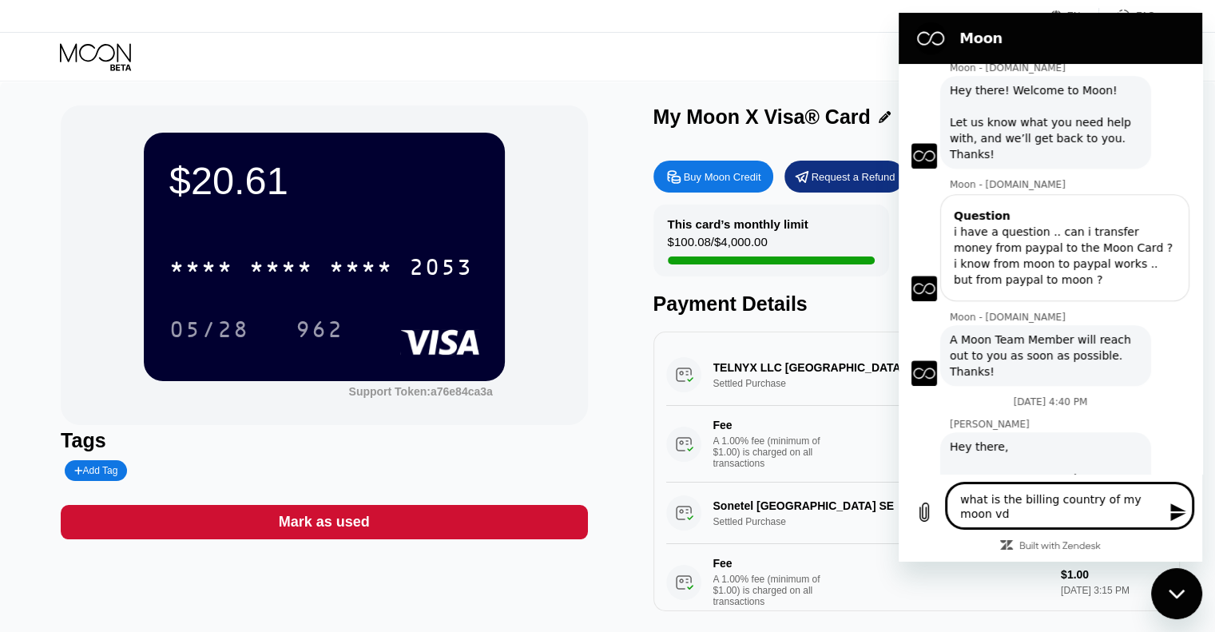
type textarea "what is the billing country of my moon v"
type textarea "x"
type textarea "what is the billing country of my moon"
type textarea "x"
type textarea "what is the billing country of my moon c"
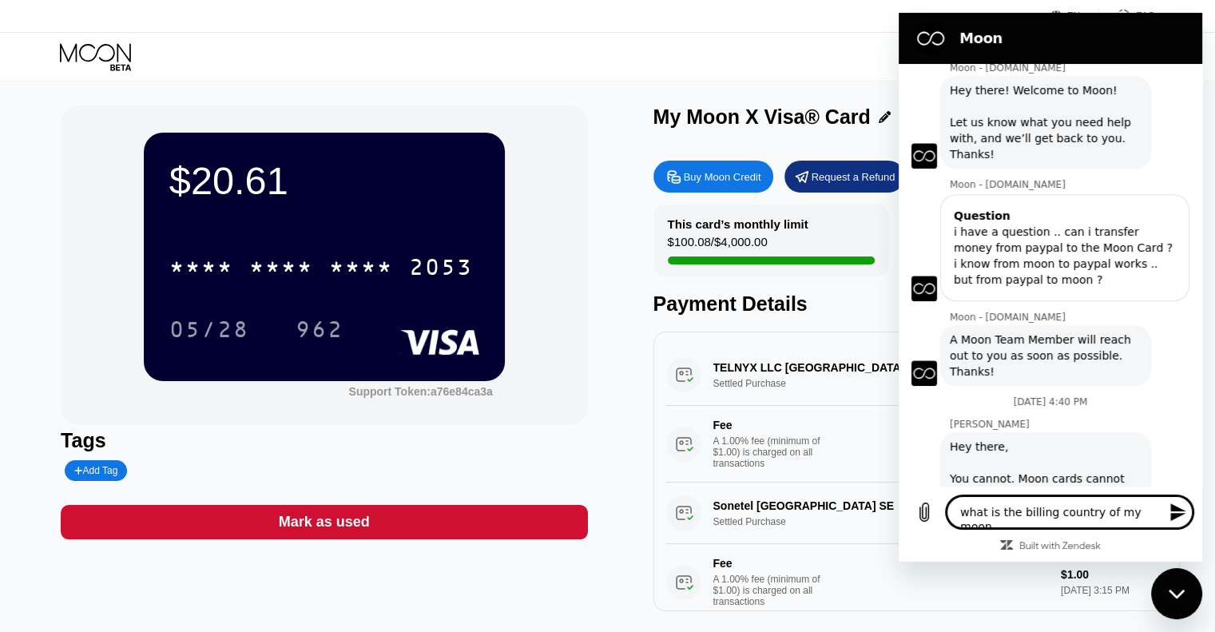
type textarea "x"
type textarea "what is the billing country of my moon ca"
type textarea "x"
type textarea "what is the billing country of my moon cad"
type textarea "x"
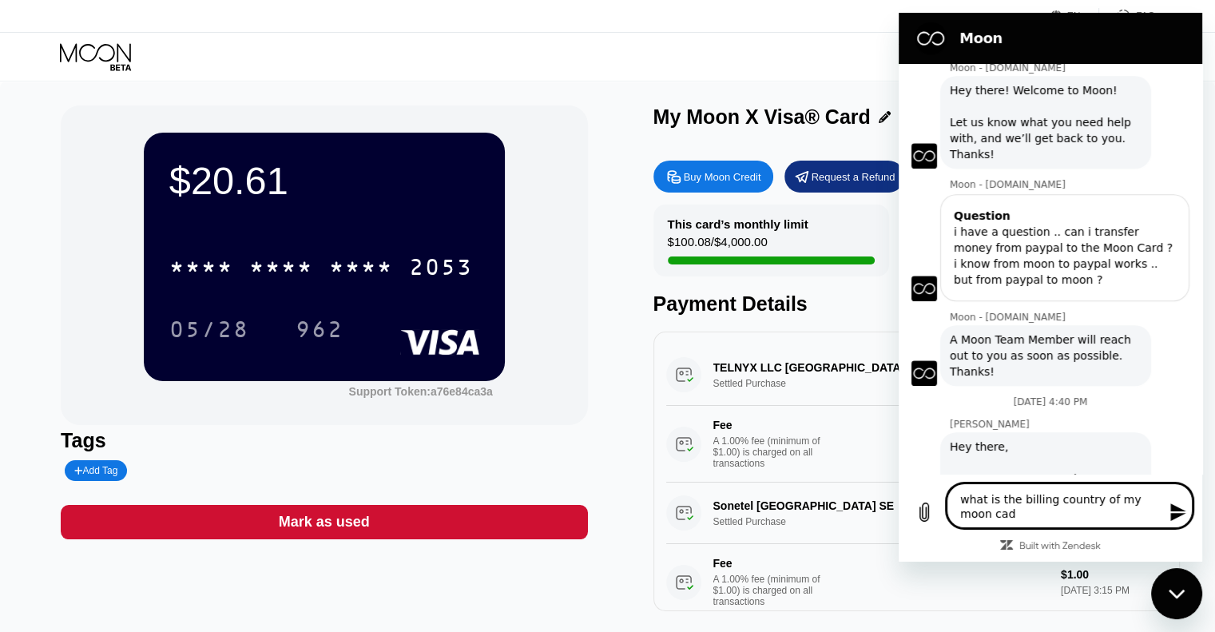
type textarea "what is the billing country of my moon cad"
type textarea "x"
type textarea "what is the billing country of my moon cad ?"
type textarea "x"
type textarea "what is the billing country of my moon cad"
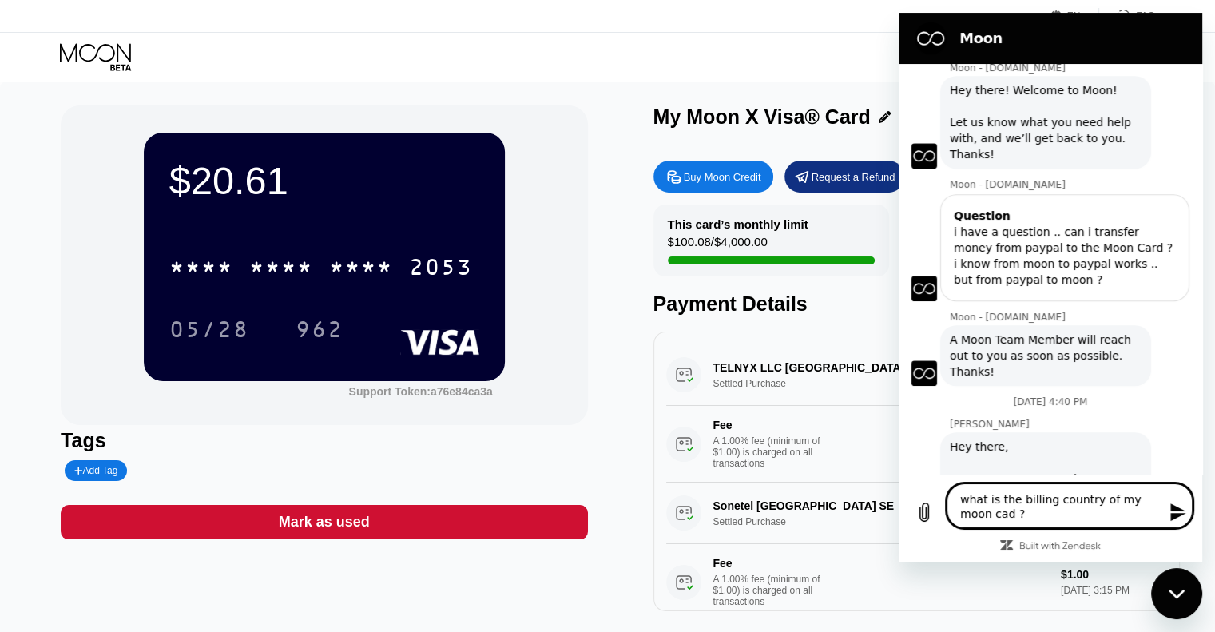
type textarea "x"
type textarea "what is the billing country of my moon cad"
type textarea "x"
type textarea "what is the billing country of my moon ca"
type textarea "x"
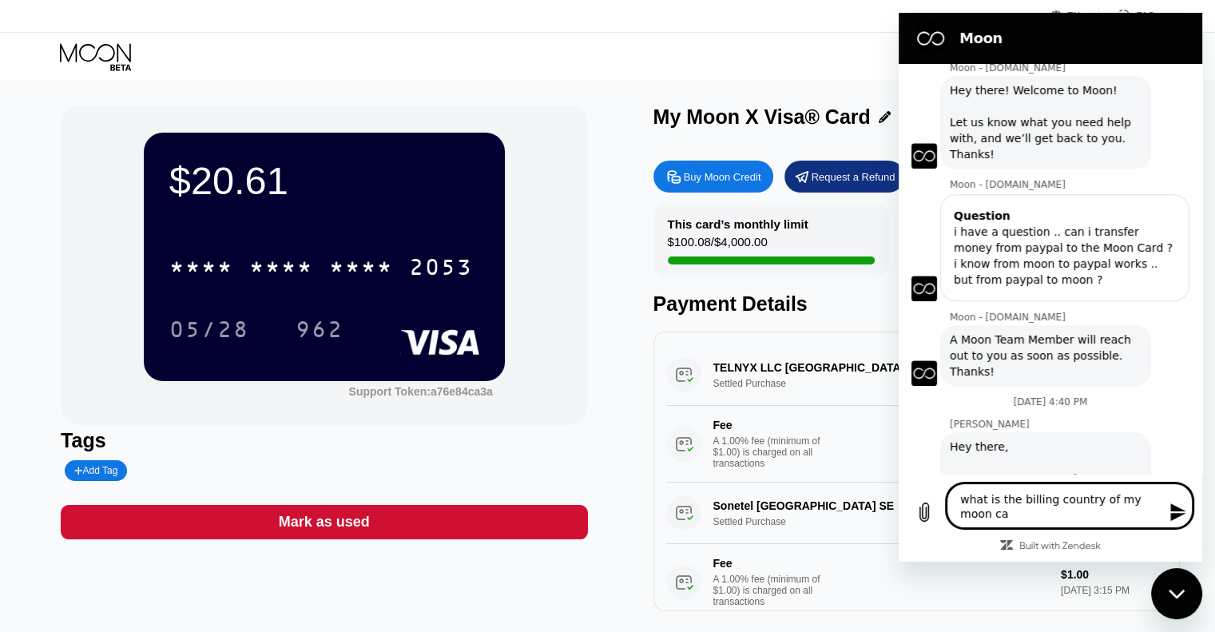
type textarea "what is the billing country of my moon car"
type textarea "x"
type textarea "what is the billing country of my moon card"
type textarea "x"
type textarea "what is the billing country of my moon card"
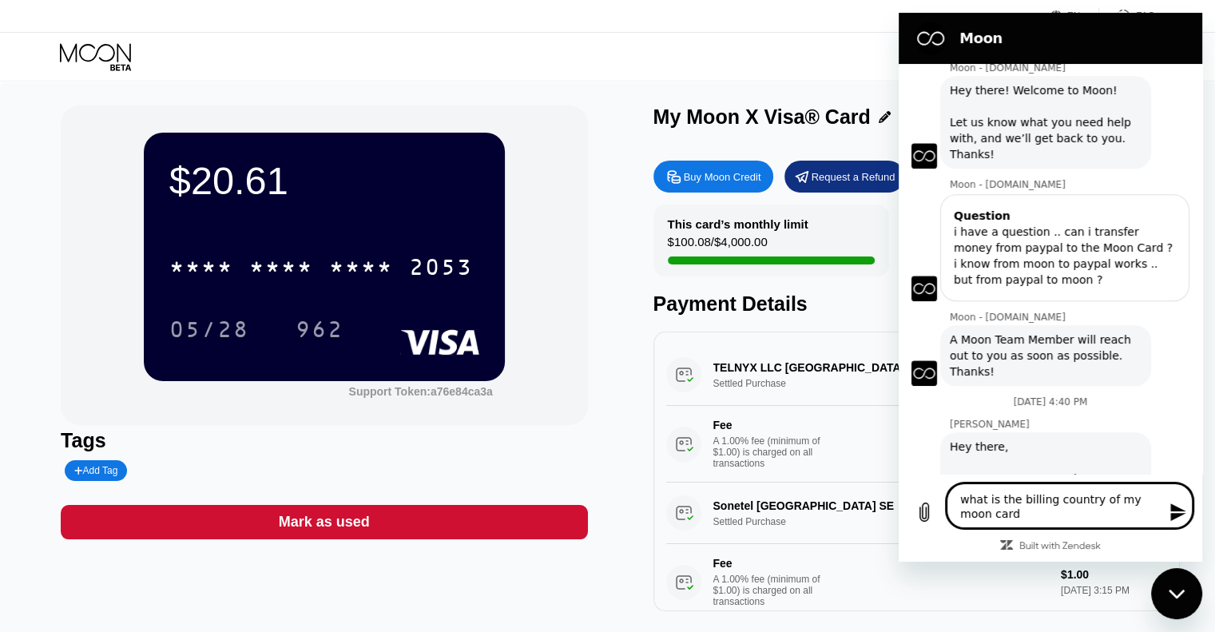
type textarea "x"
type textarea "what is the billing country of my moon card ?"
type textarea "x"
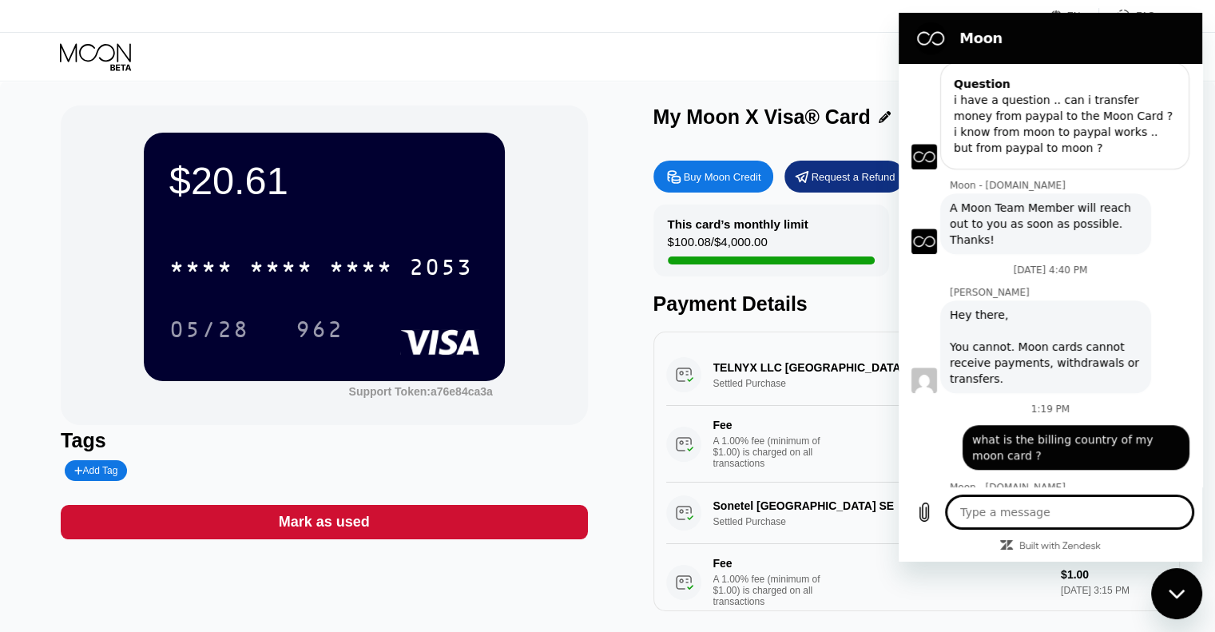
scroll to position [1031, 0]
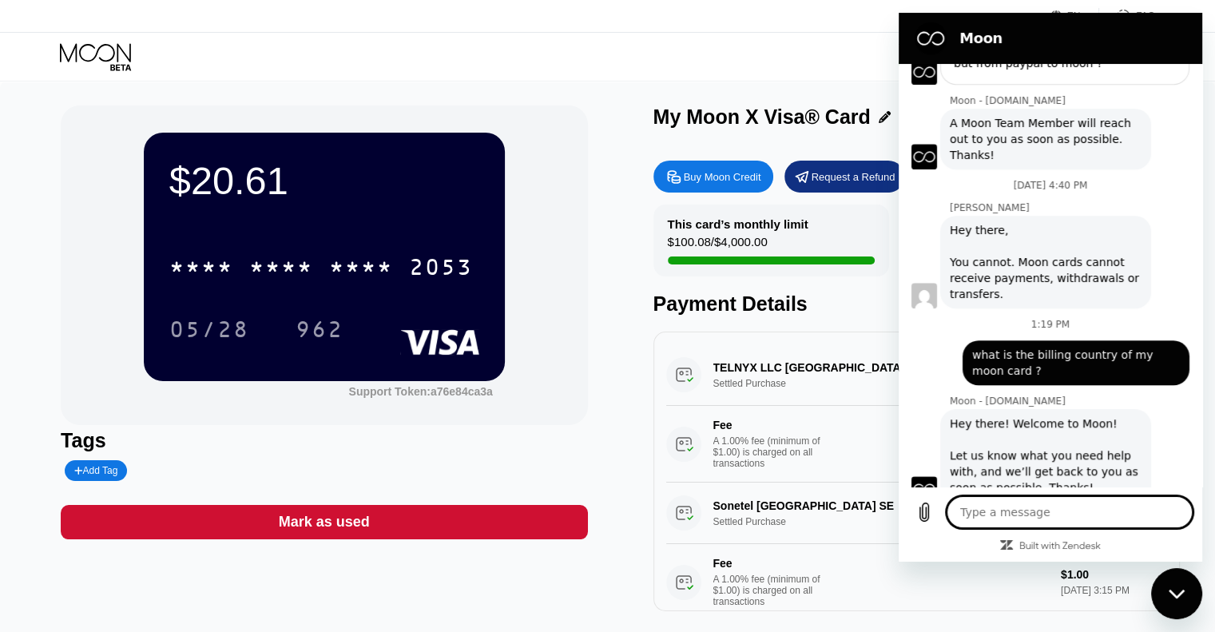
type textarea "x"
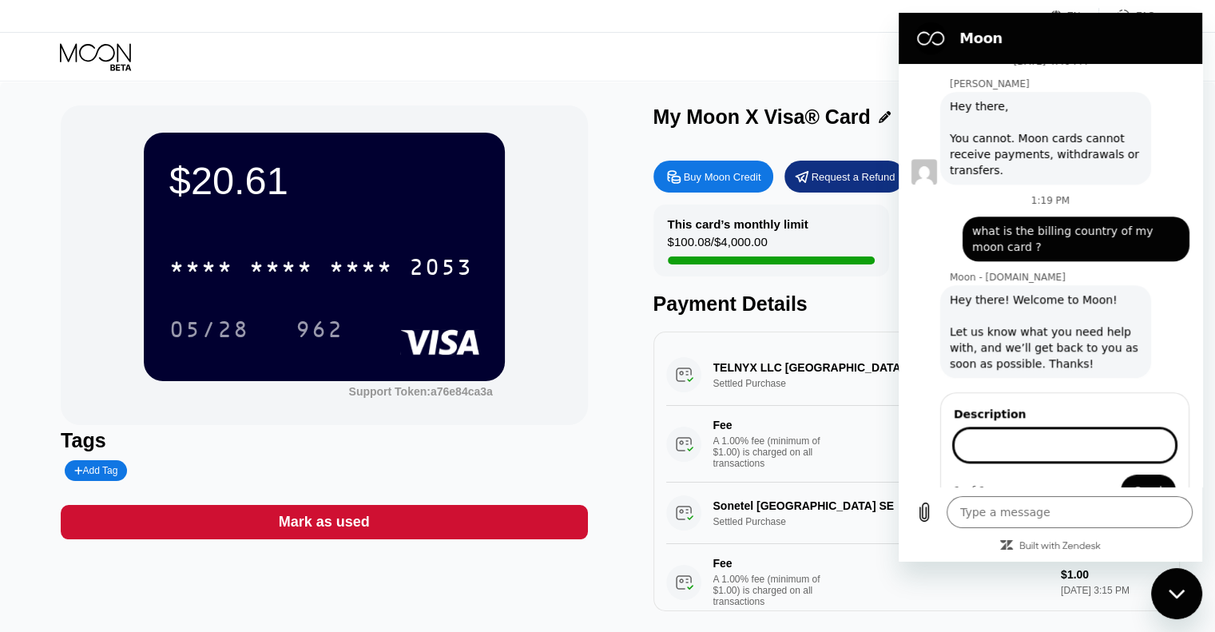
scroll to position [1240, 0]
click at [1030, 217] on div "says: what is the billing country of my moon card ?" at bounding box center [1076, 239] width 227 height 45
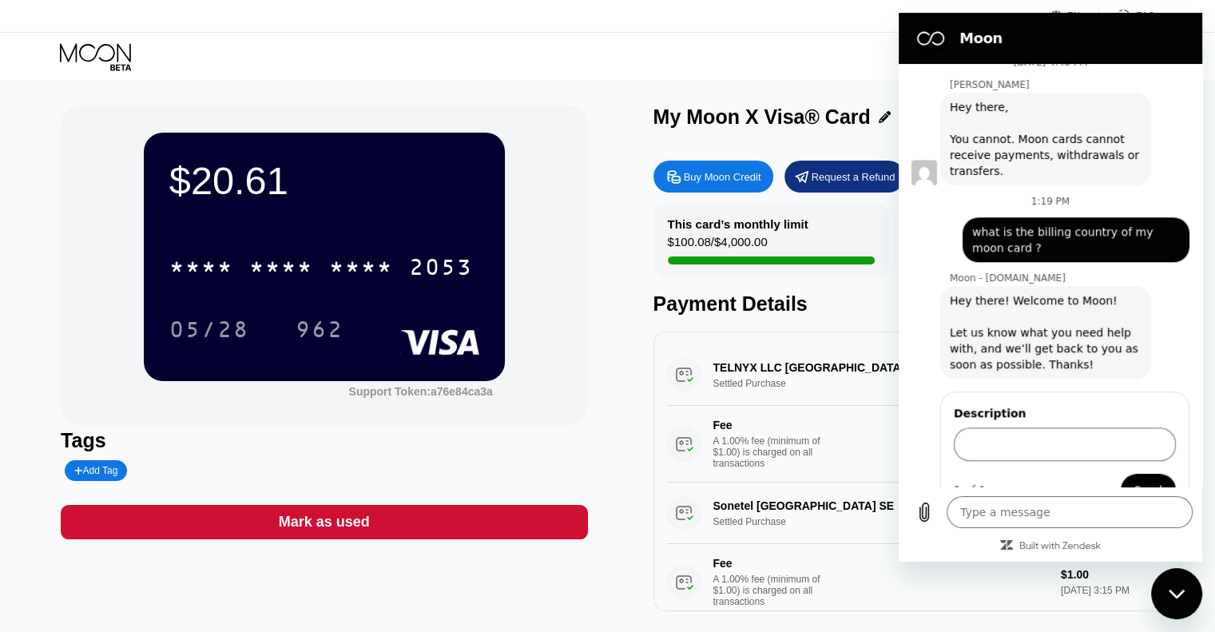
click at [1030, 224] on span "what is the billing country of my moon card ?" at bounding box center [1076, 240] width 208 height 32
copy span "what is the billing country of my moon card ?"
click at [1034, 427] on input "Description" at bounding box center [1065, 444] width 222 height 34
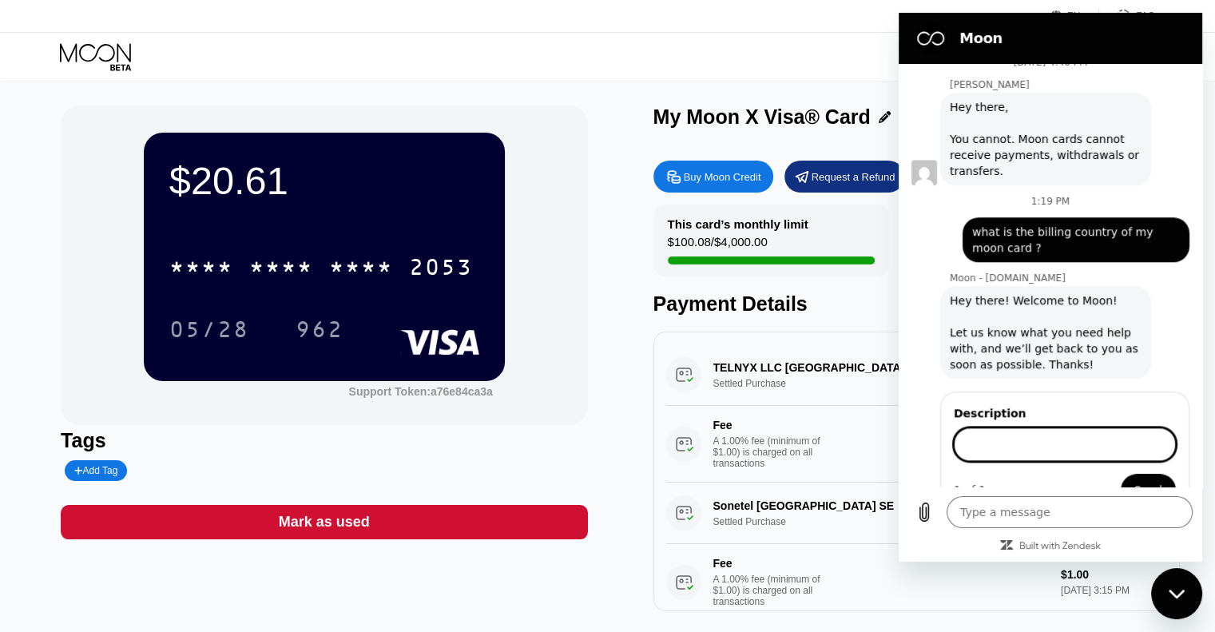
paste input "what is the billing country of my moon card ?"
type input "what is the billing country of my moon card ?"
click at [1142, 480] on span "Send" at bounding box center [1149, 489] width 28 height 19
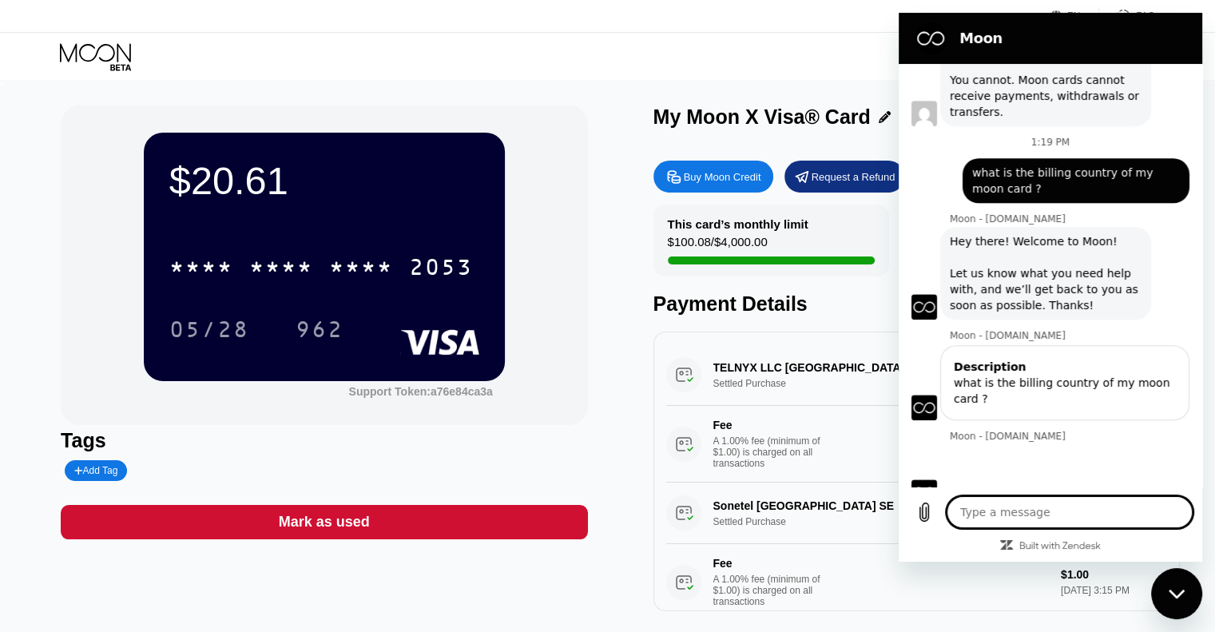
scroll to position [1302, 0]
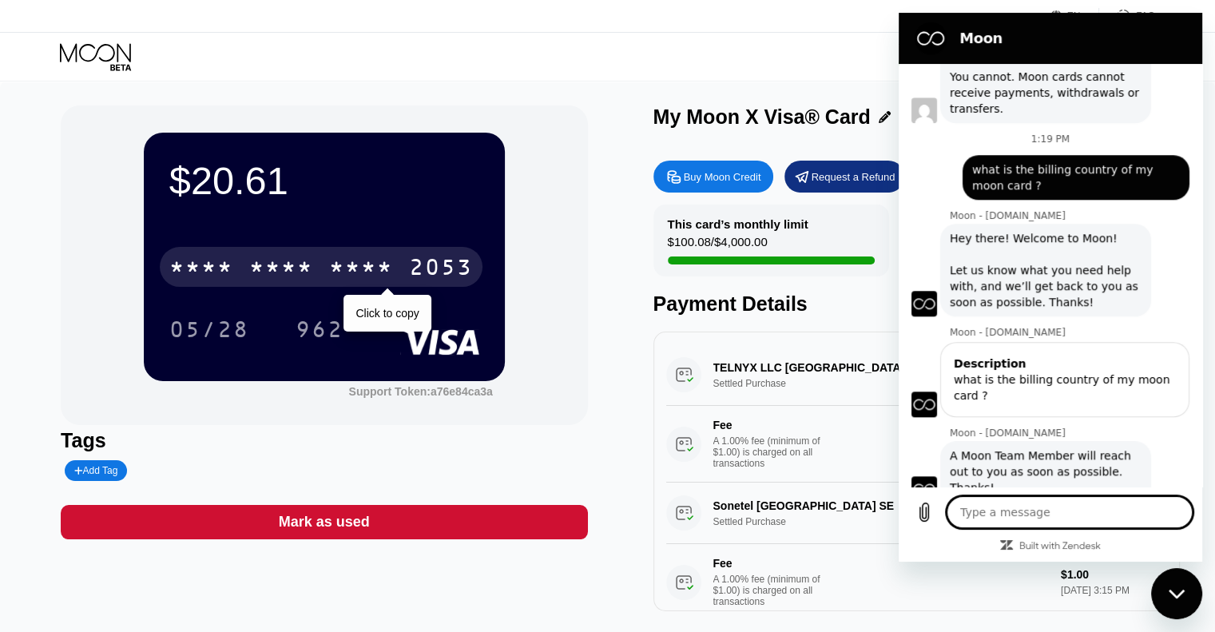
click at [420, 267] on div "2053" at bounding box center [441, 269] width 64 height 26
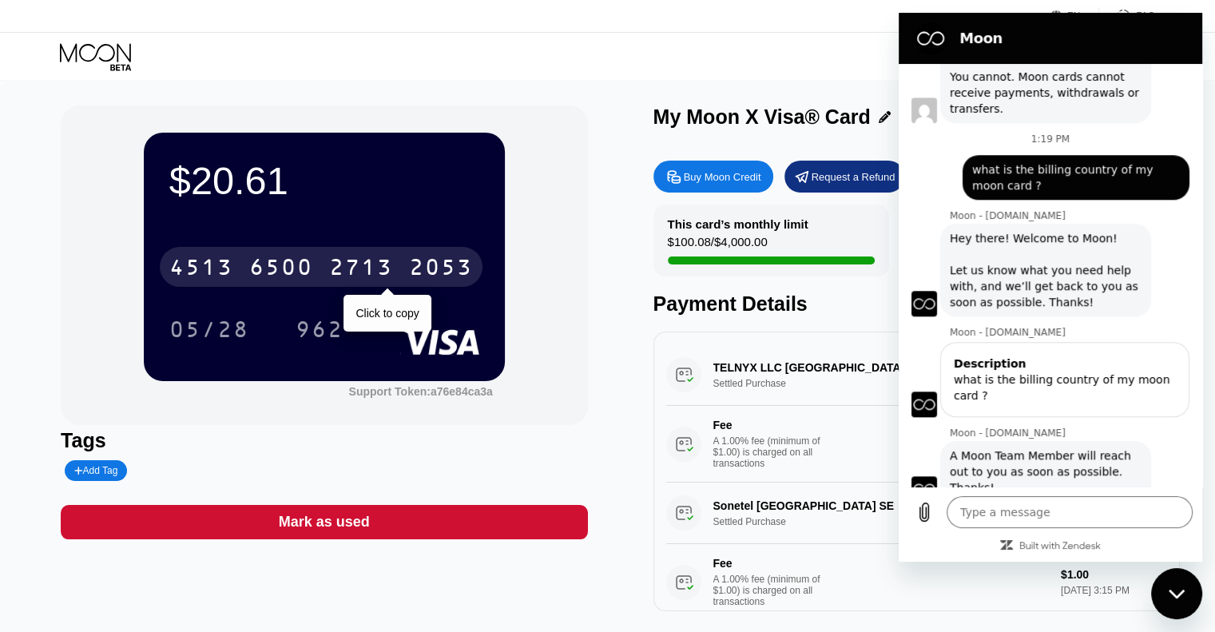
click at [419, 271] on div "2053" at bounding box center [441, 269] width 64 height 26
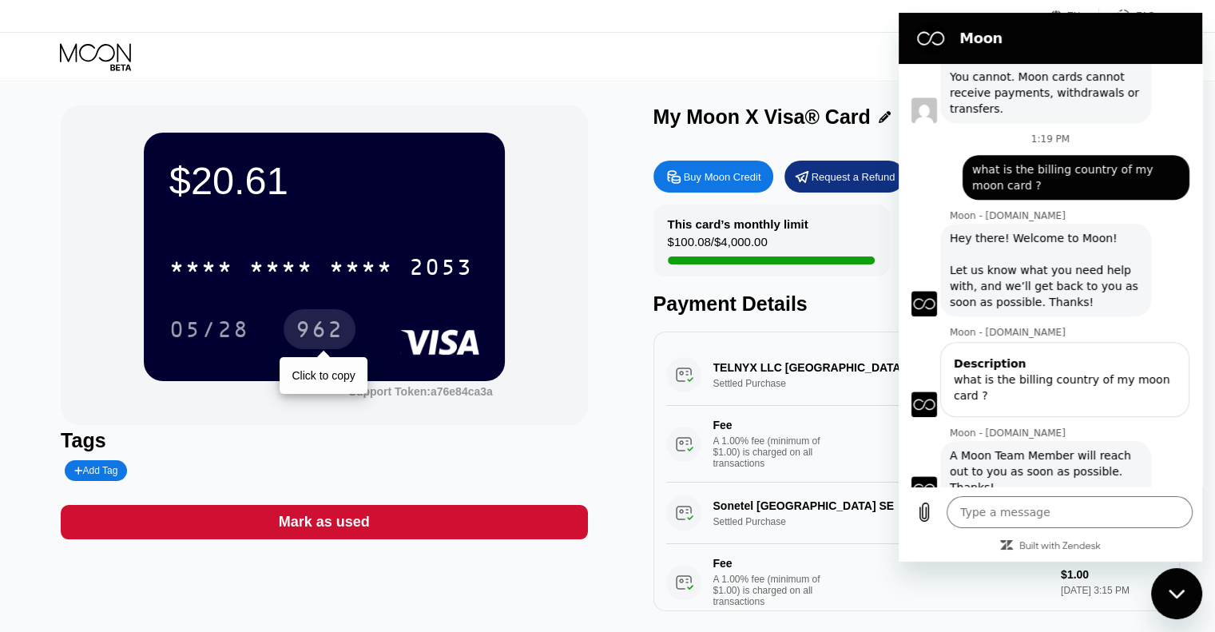
click at [323, 333] on div "962" at bounding box center [320, 332] width 48 height 26
click at [634, 171] on div "$20.61 * * * * * * * * * * * * 2053 05/28 962 Support Token: a76e84ca3a Tags Ad…" at bounding box center [608, 358] width 1094 height 506
click at [1182, 606] on div "Close messaging window" at bounding box center [1177, 594] width 48 height 48
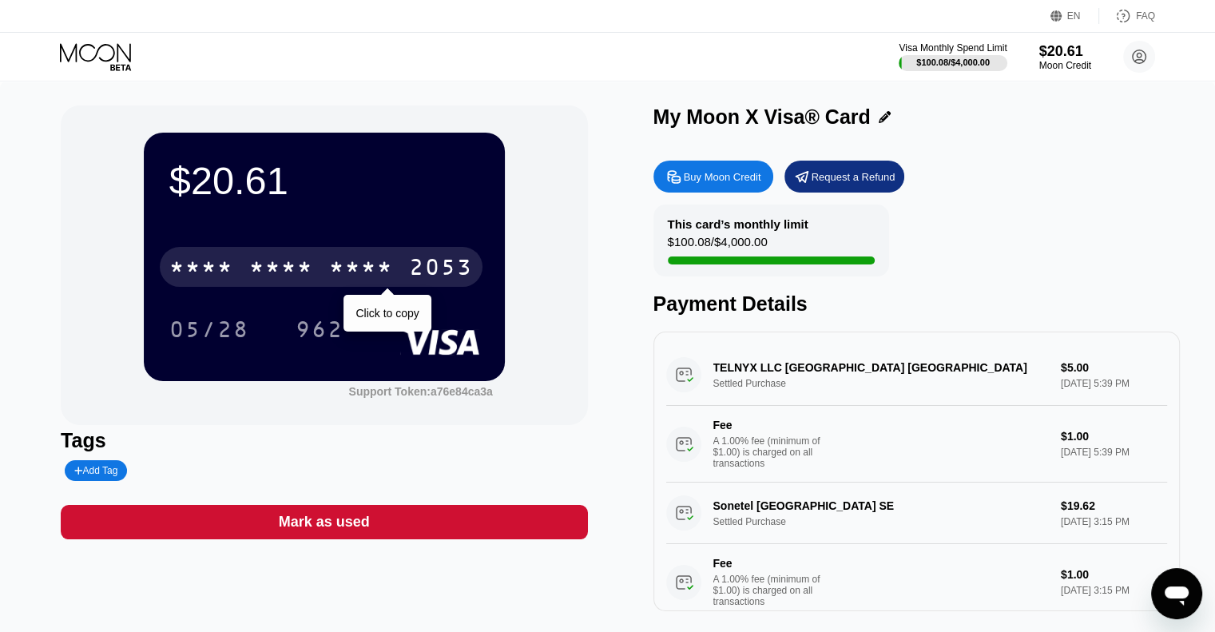
click at [352, 280] on div "* * * *" at bounding box center [361, 269] width 64 height 26
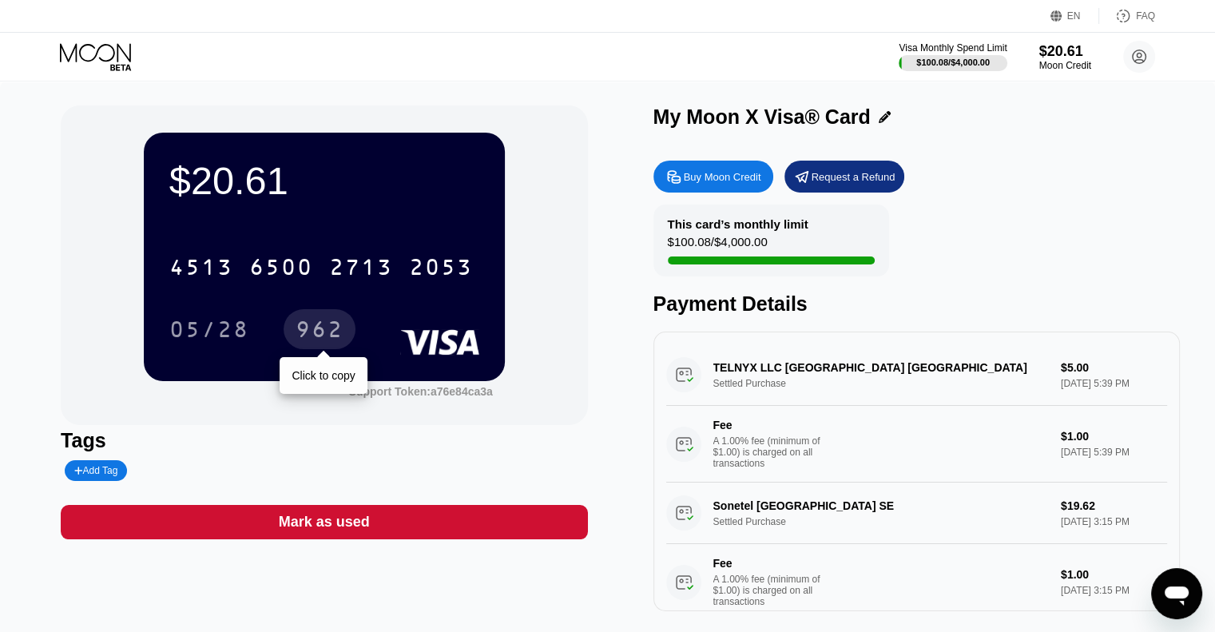
click at [333, 335] on div "962" at bounding box center [320, 332] width 48 height 26
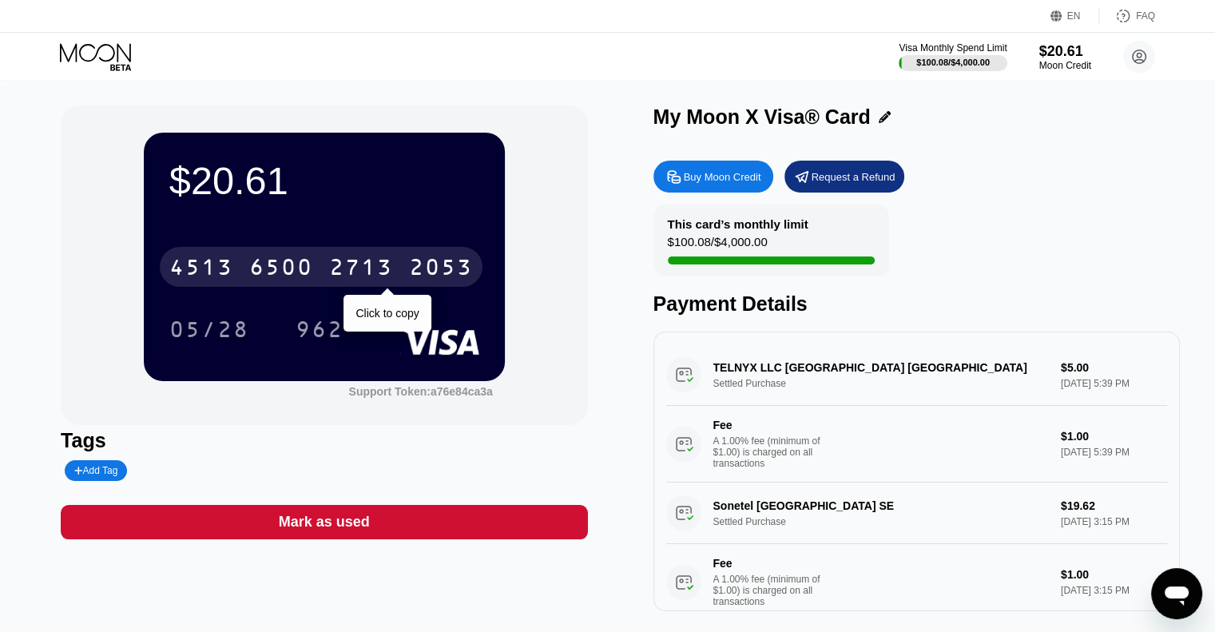
click at [320, 274] on div "4513 6500 2713 2053" at bounding box center [321, 267] width 323 height 40
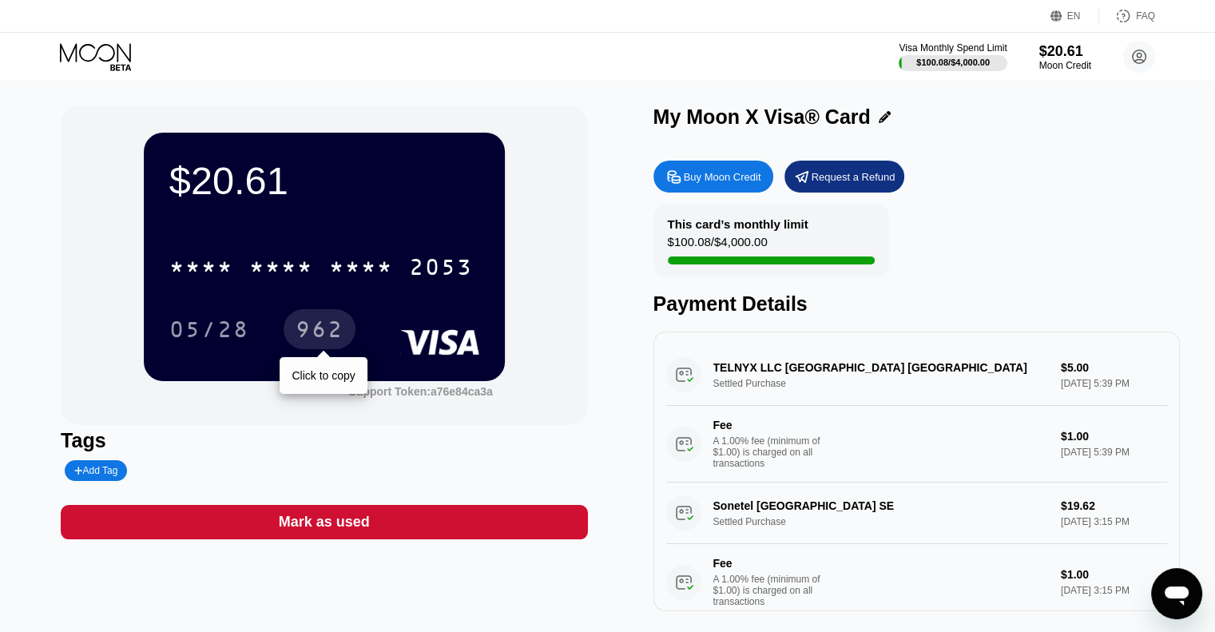
type textarea "x"
click at [105, 44] on icon at bounding box center [95, 52] width 71 height 18
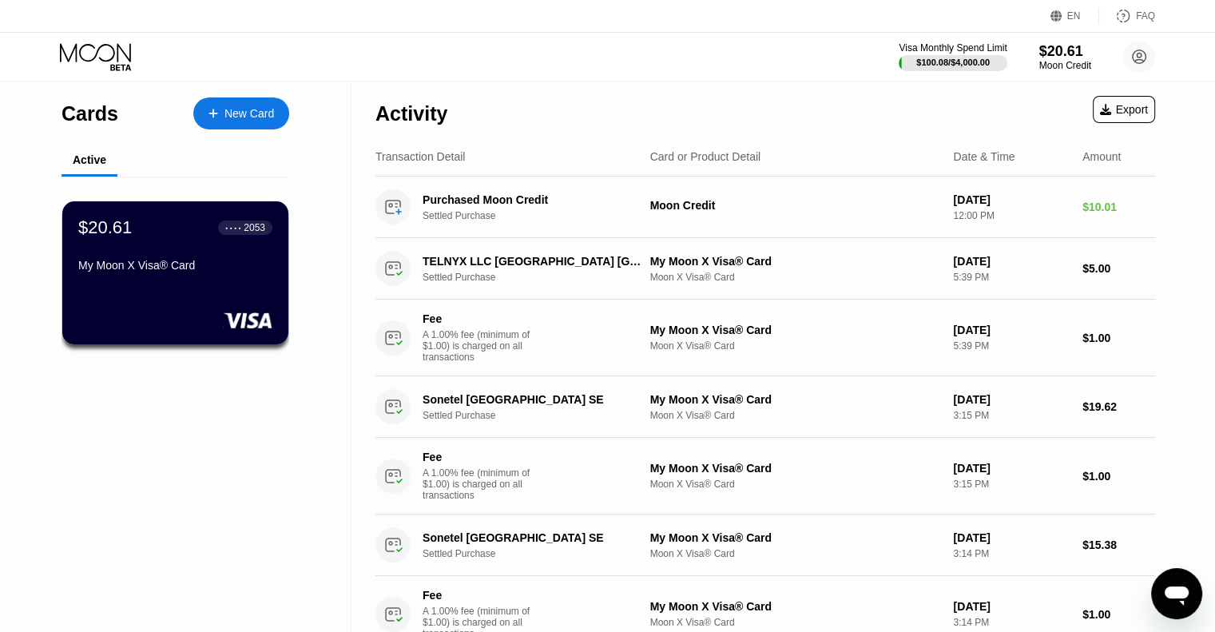
click at [225, 113] on div "New Card" at bounding box center [250, 114] width 50 height 14
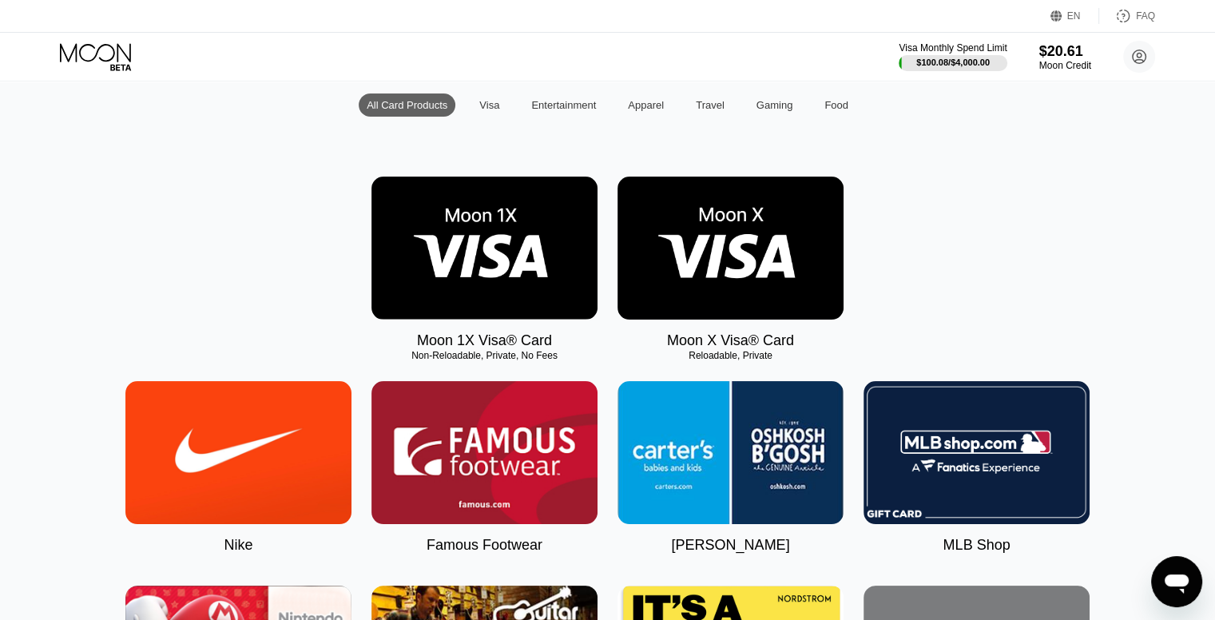
scroll to position [1302, 0]
click at [110, 44] on icon at bounding box center [97, 57] width 74 height 28
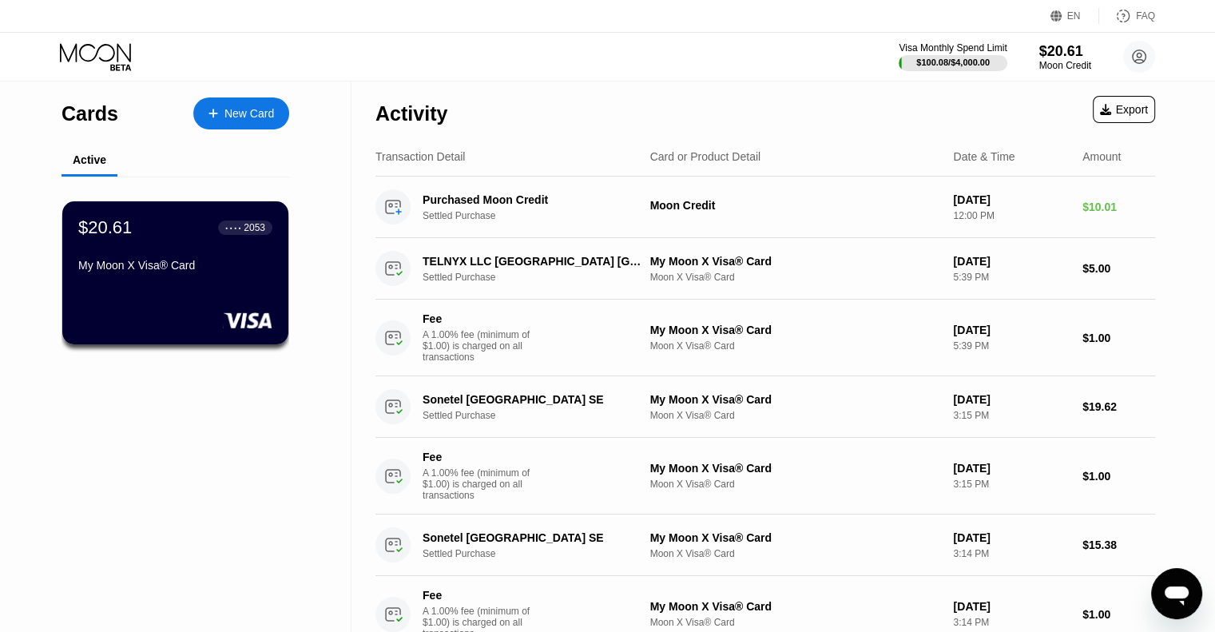
click at [243, 107] on div "New Card" at bounding box center [250, 114] width 50 height 14
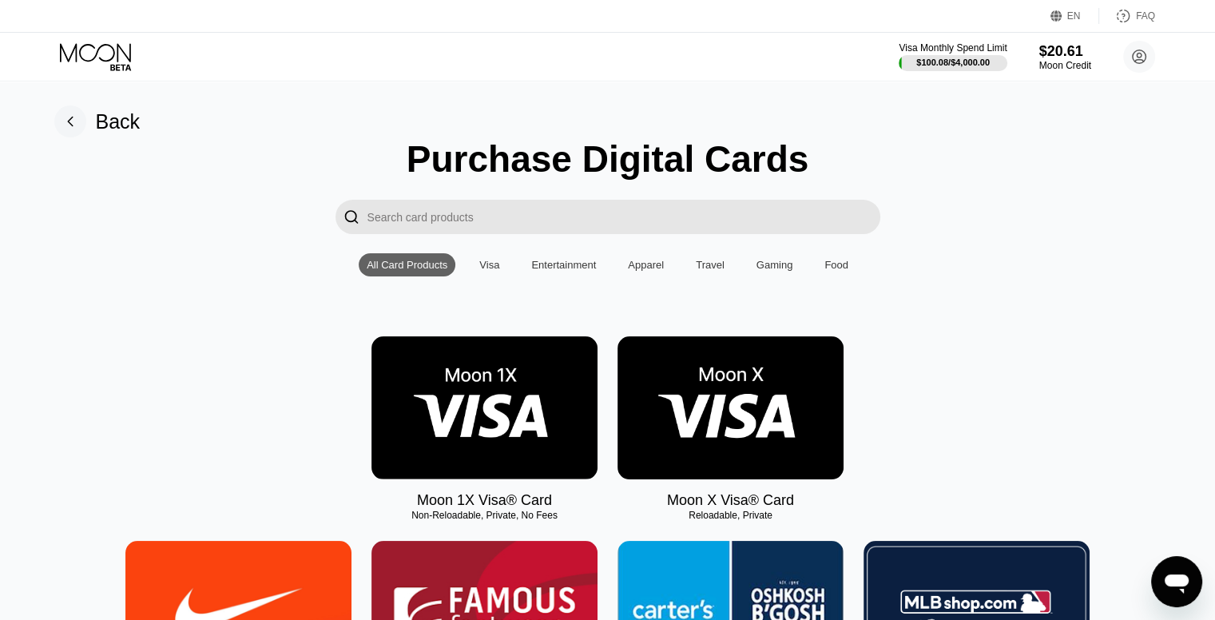
click at [772, 427] on img at bounding box center [731, 407] width 226 height 143
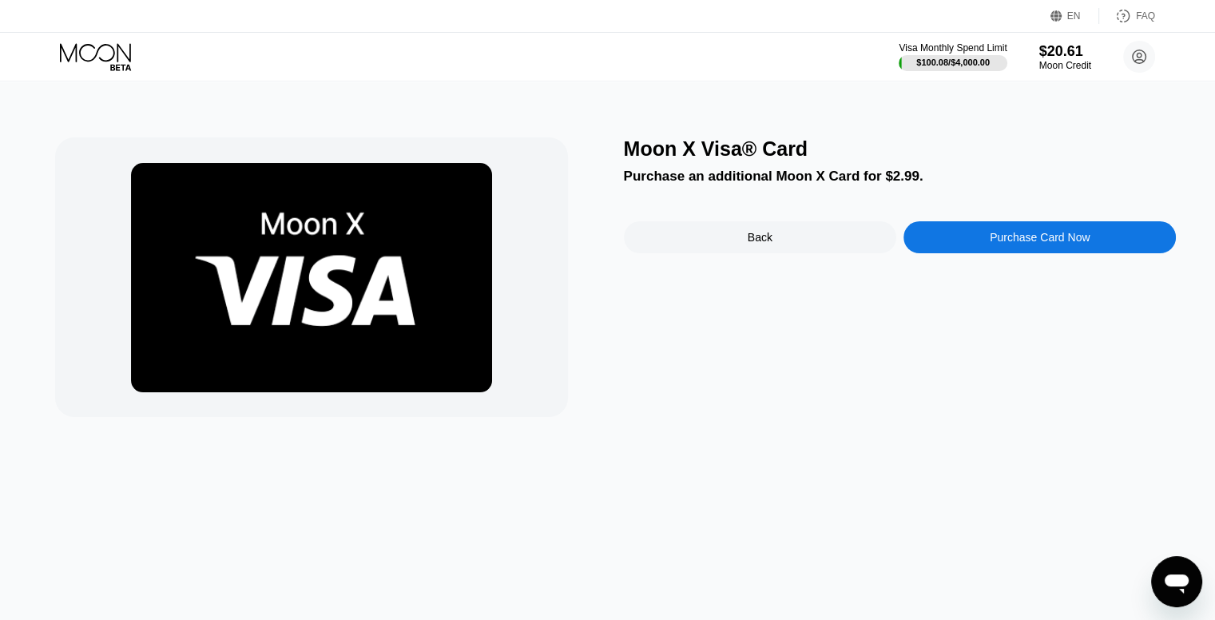
click at [35, 295] on div "Moon X Visa® Card Purchase an additional Moon X Card for $2.99. Back Purchase C…" at bounding box center [607, 351] width 1227 height 539
click at [1023, 234] on div "Purchase Card Now" at bounding box center [1040, 237] width 272 height 32
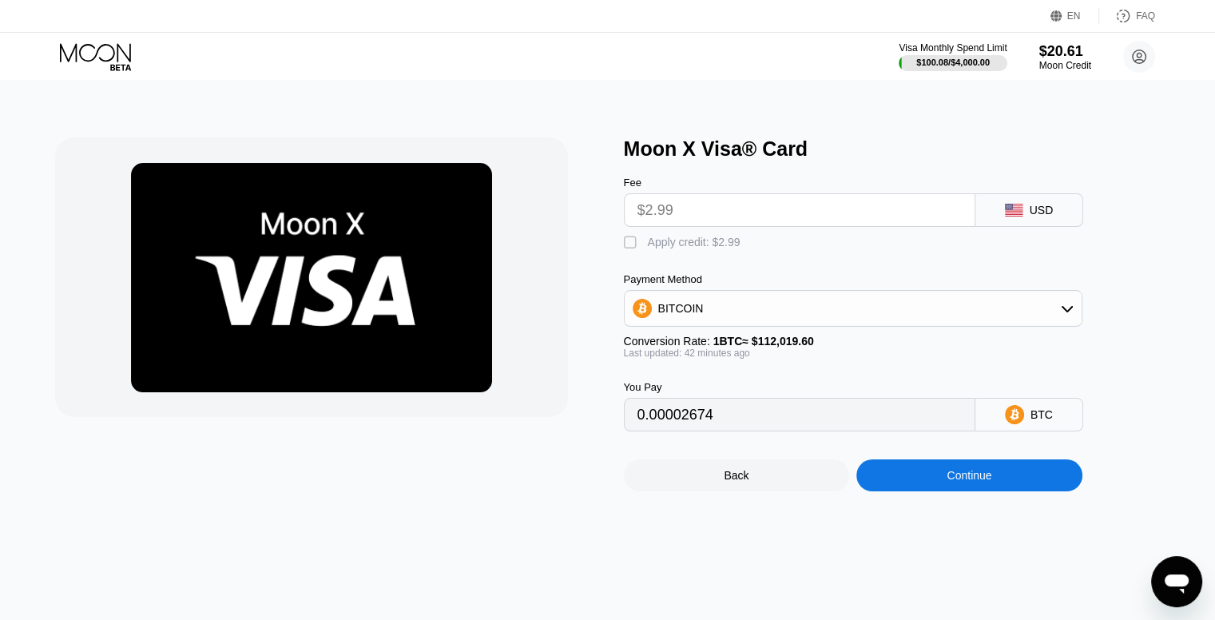
click at [1044, 316] on div "BITCOIN" at bounding box center [853, 308] width 457 height 32
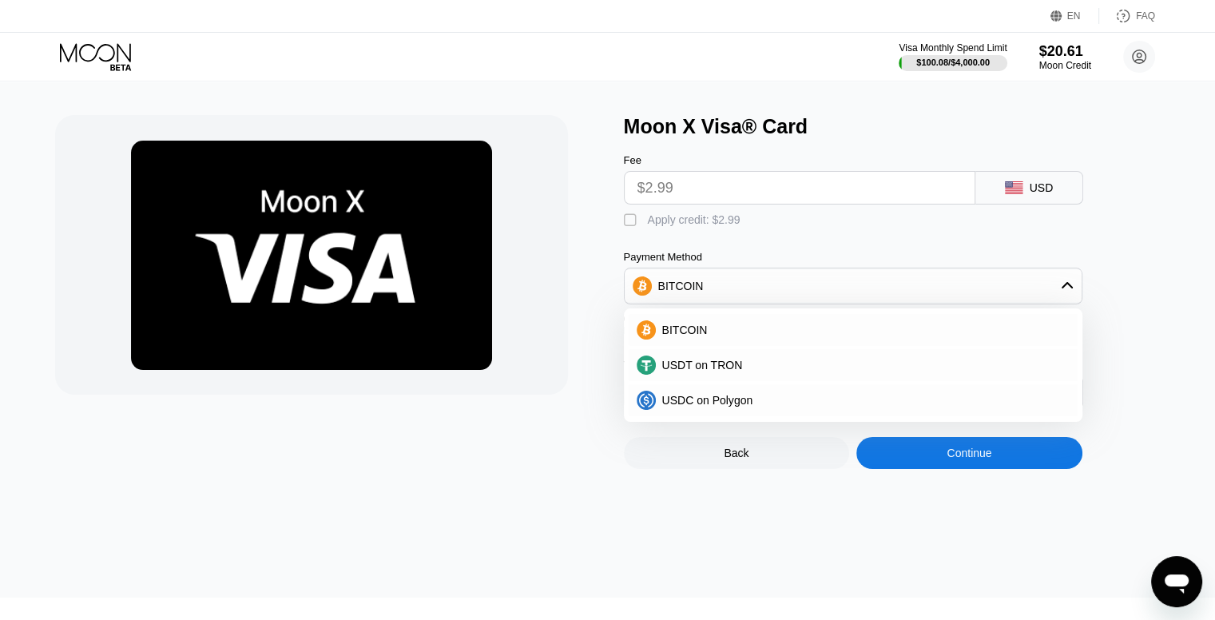
scroll to position [0, 0]
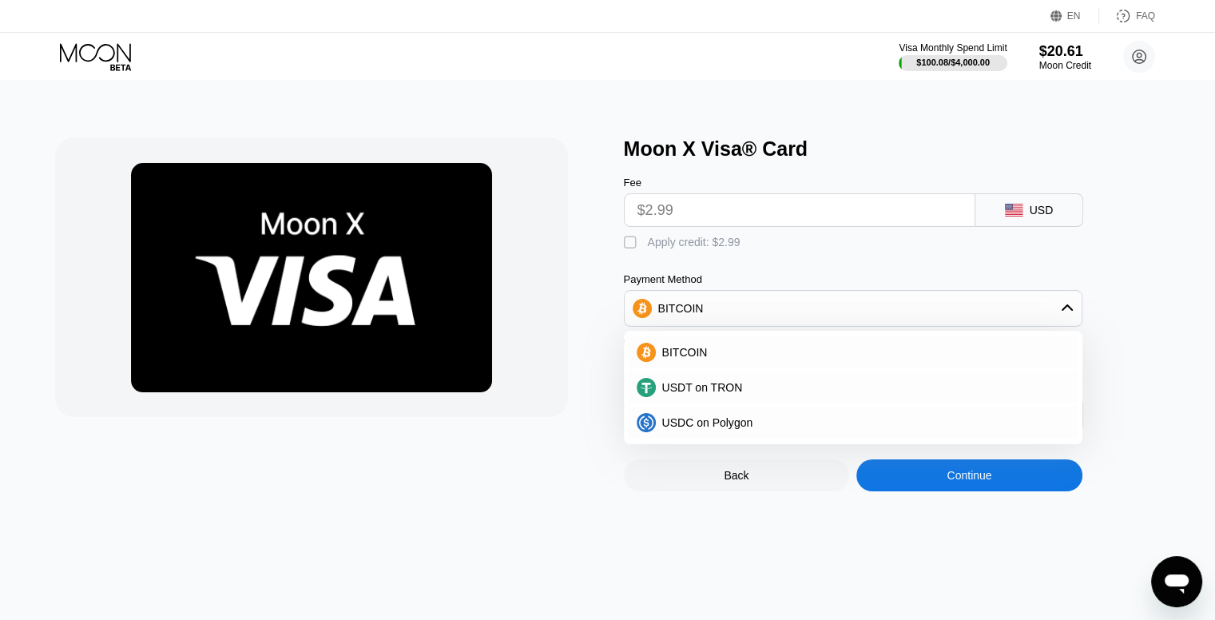
click at [1171, 288] on div "Moon X Visa® Card Fee $2.99 USD  Apply credit: $2.99 Payment Method BITCOIN BI…" at bounding box center [900, 314] width 553 height 354
click at [524, 513] on div "Moon X Visa® Card Fee $2.99 USD  Apply credit: $2.99 Payment Method BITCOIN BI…" at bounding box center [607, 351] width 1227 height 539
click at [631, 241] on div "" at bounding box center [632, 243] width 16 height 16
type input "0"
click at [860, 258] on div "Fee $2.99 USD  Apply credit: $2.99 Payment Method BITCOIN BITCOIN USDT on TRON…" at bounding box center [879, 296] width 511 height 271
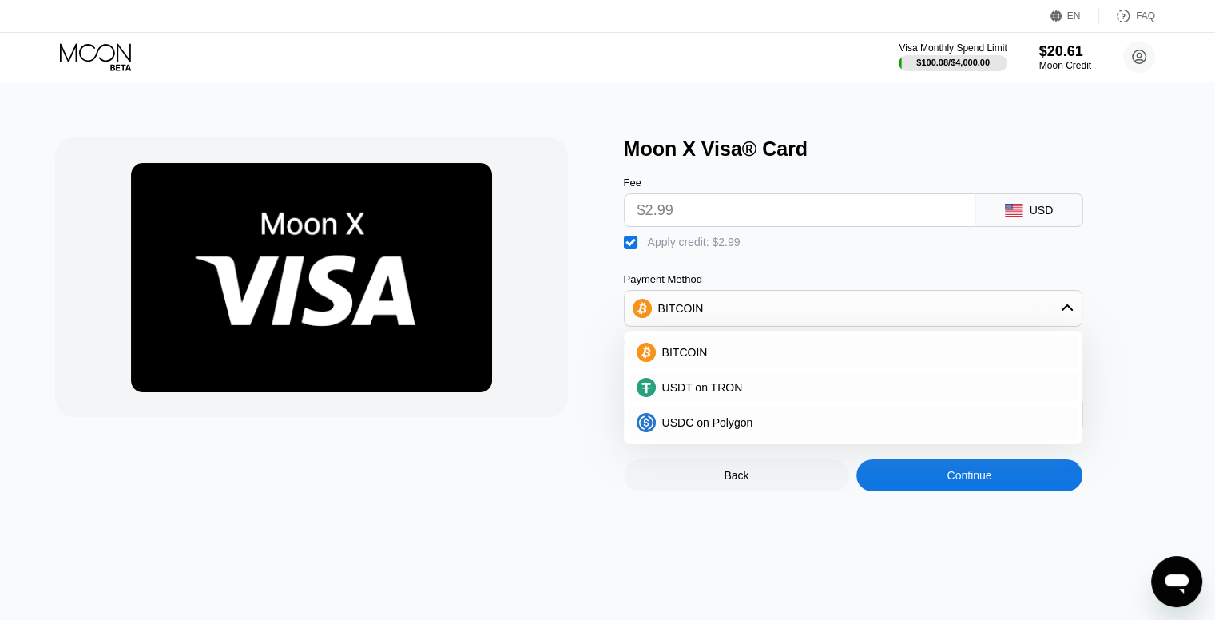
click at [817, 205] on input "$2.99" at bounding box center [800, 210] width 324 height 32
click at [842, 161] on div "Moon X Visa® Card" at bounding box center [900, 148] width 553 height 23
click at [716, 354] on div "BITCOIN" at bounding box center [863, 352] width 414 height 13
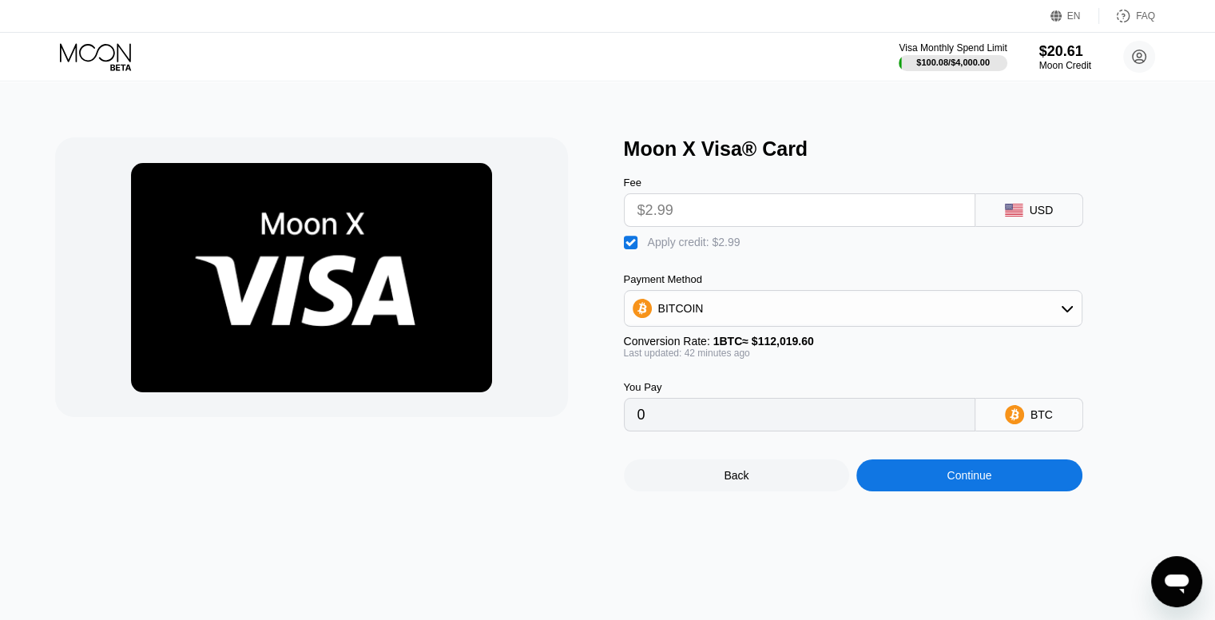
click at [847, 270] on div "Fee $2.99 USD  Apply credit: $2.99 Payment Method BITCOIN Conversion Rate: 1 B…" at bounding box center [879, 296] width 511 height 271
click at [1020, 488] on div "Continue" at bounding box center [970, 475] width 226 height 32
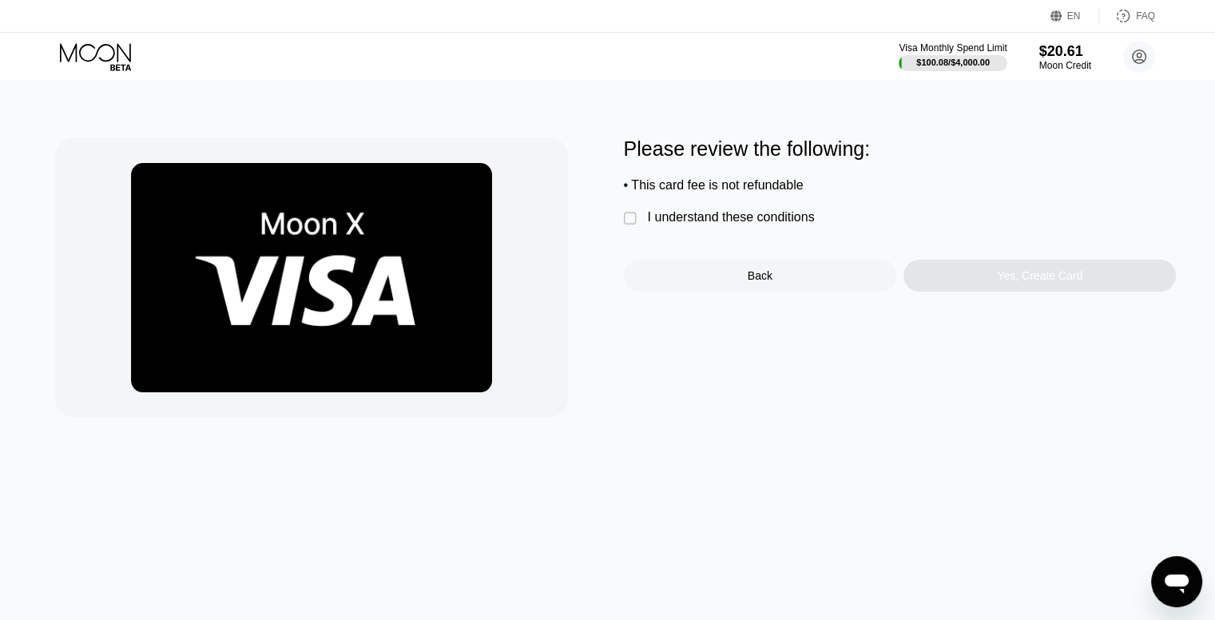
click at [746, 222] on div "I understand these conditions" at bounding box center [731, 217] width 167 height 14
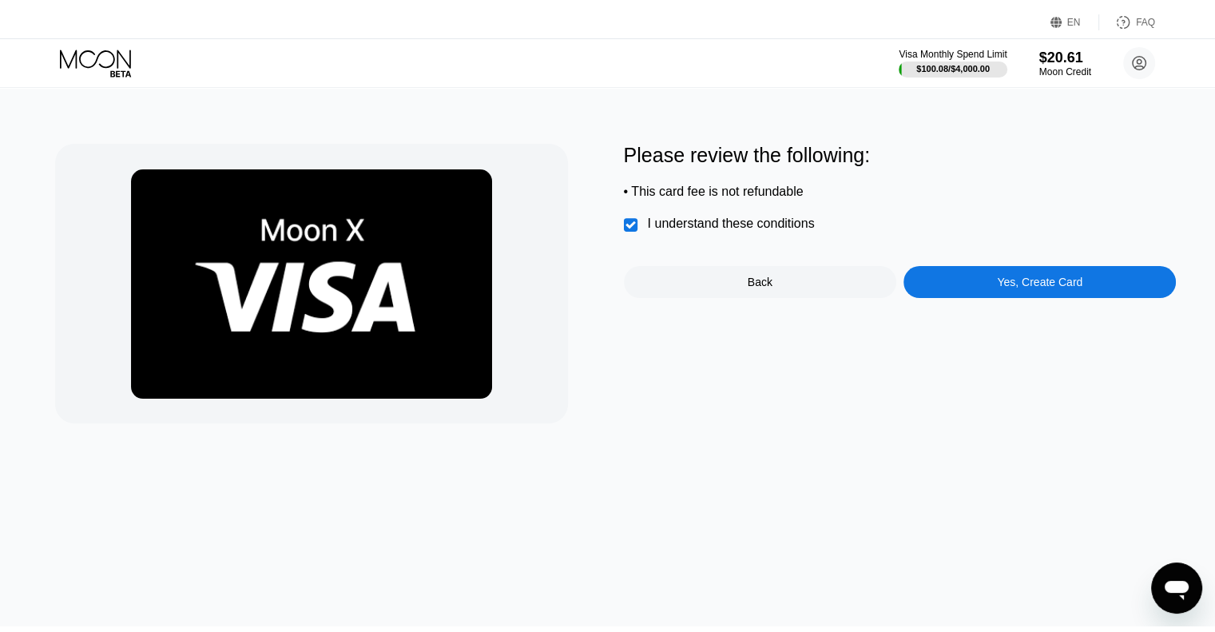
scroll to position [1302, 0]
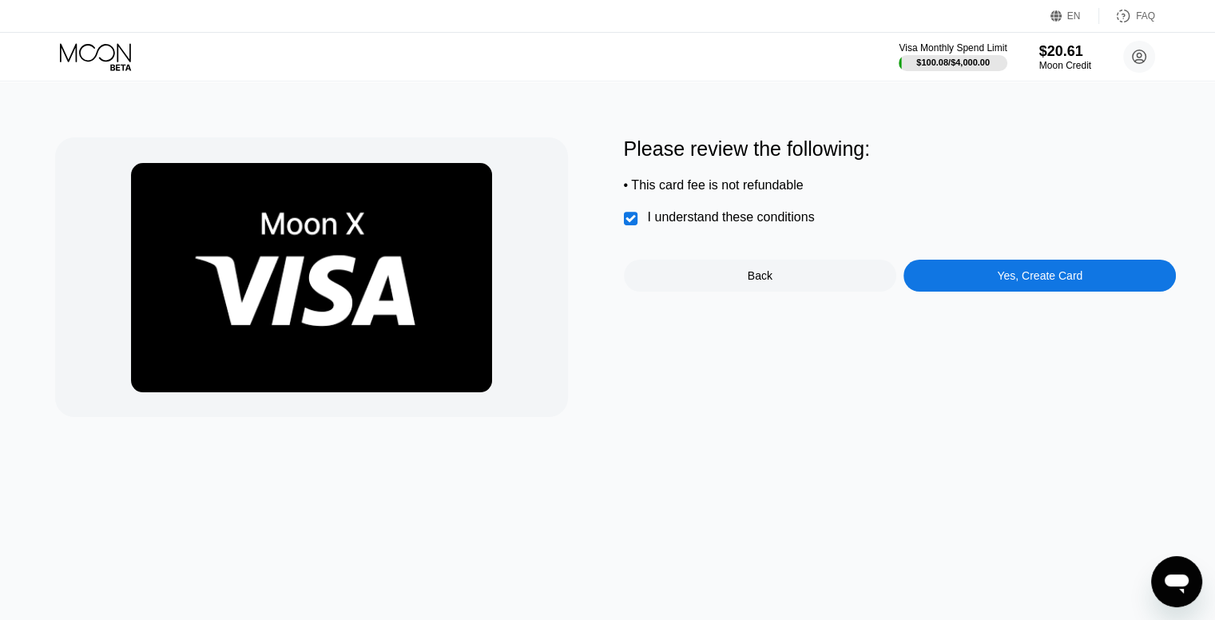
click at [1055, 282] on div "Yes, Create Card" at bounding box center [1039, 275] width 85 height 13
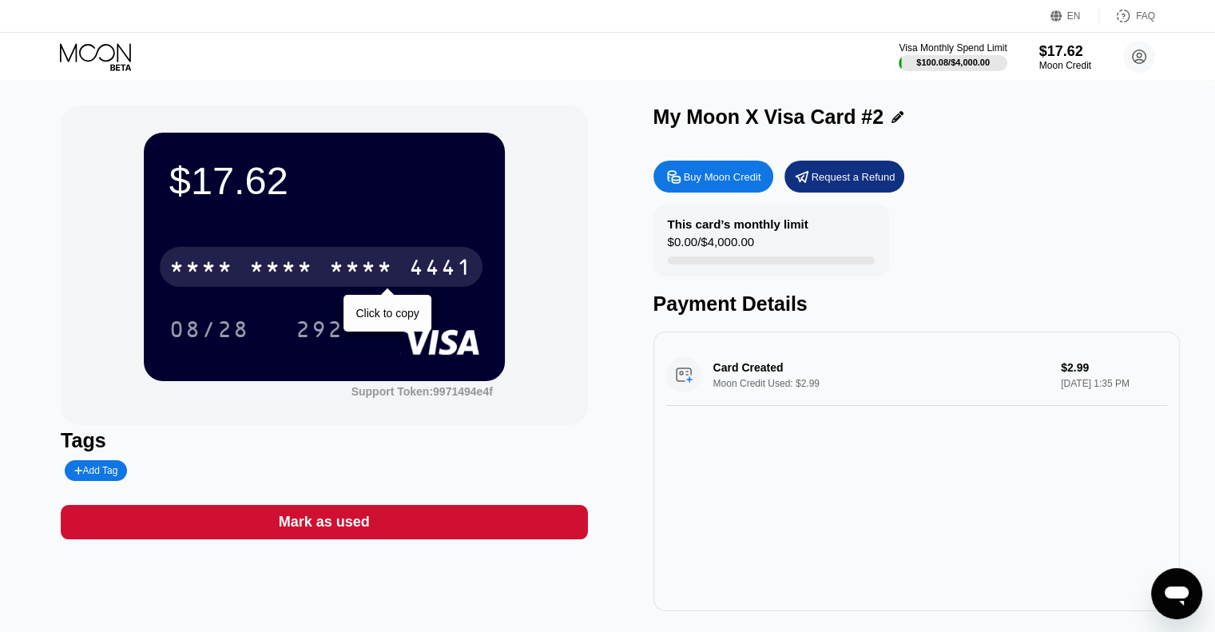
click at [425, 268] on div "4441" at bounding box center [441, 269] width 64 height 26
click at [344, 270] on div "2801" at bounding box center [361, 269] width 64 height 26
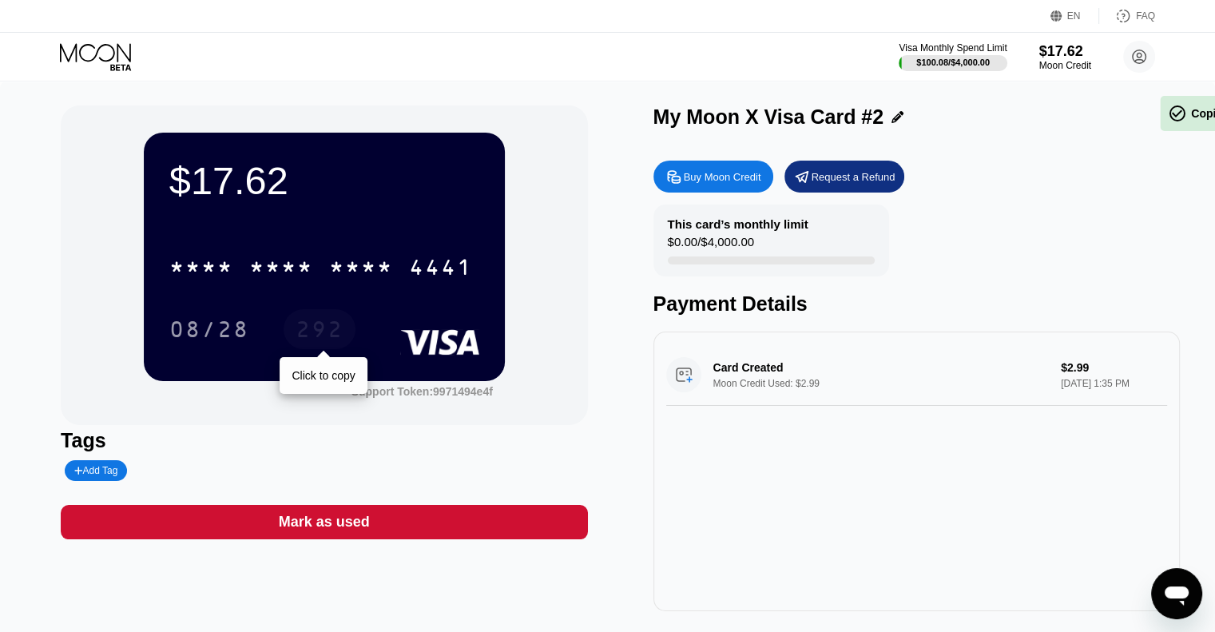
click at [322, 328] on div "292" at bounding box center [320, 332] width 48 height 26
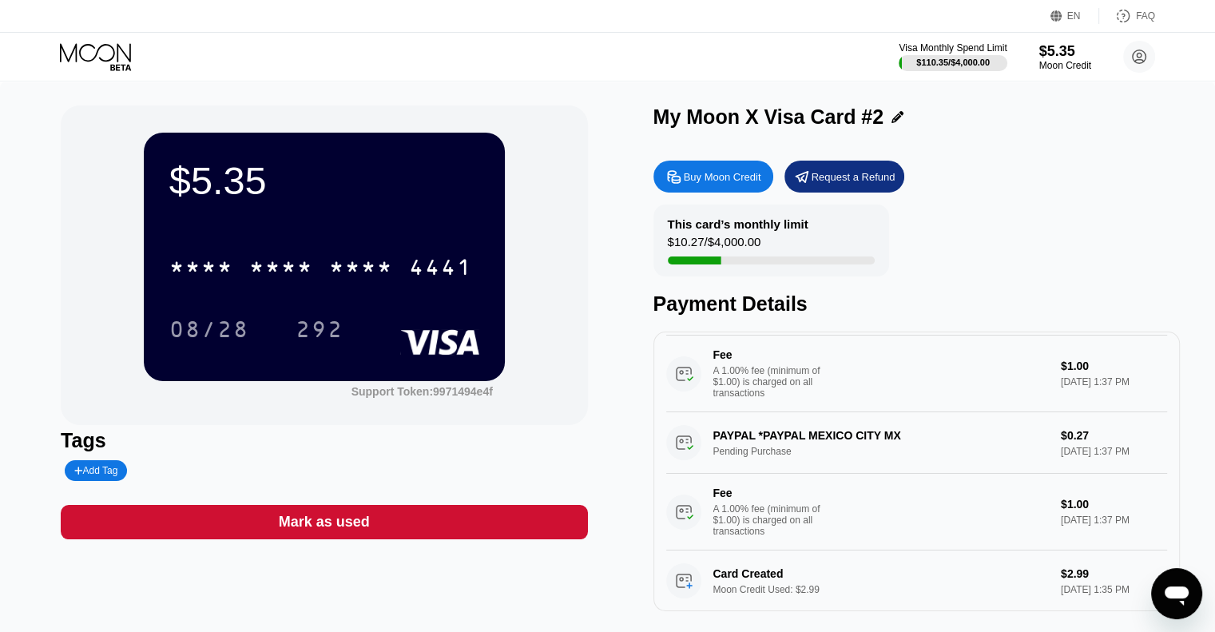
scroll to position [80, 0]
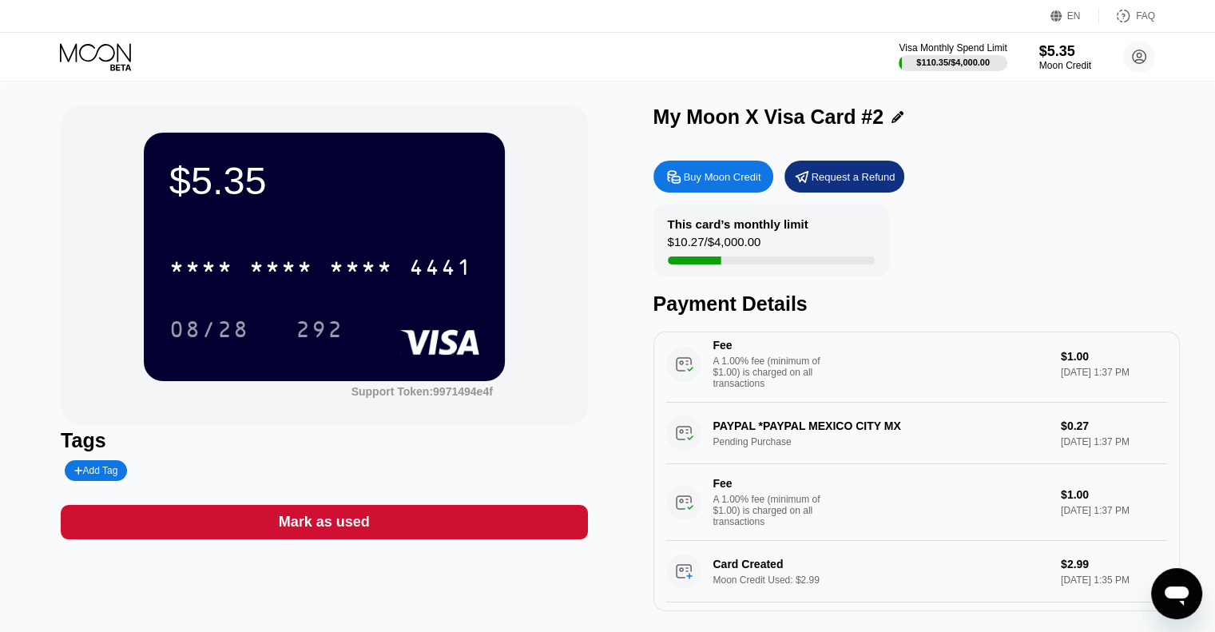
click at [449, 315] on div "08/28 292" at bounding box center [324, 329] width 310 height 40
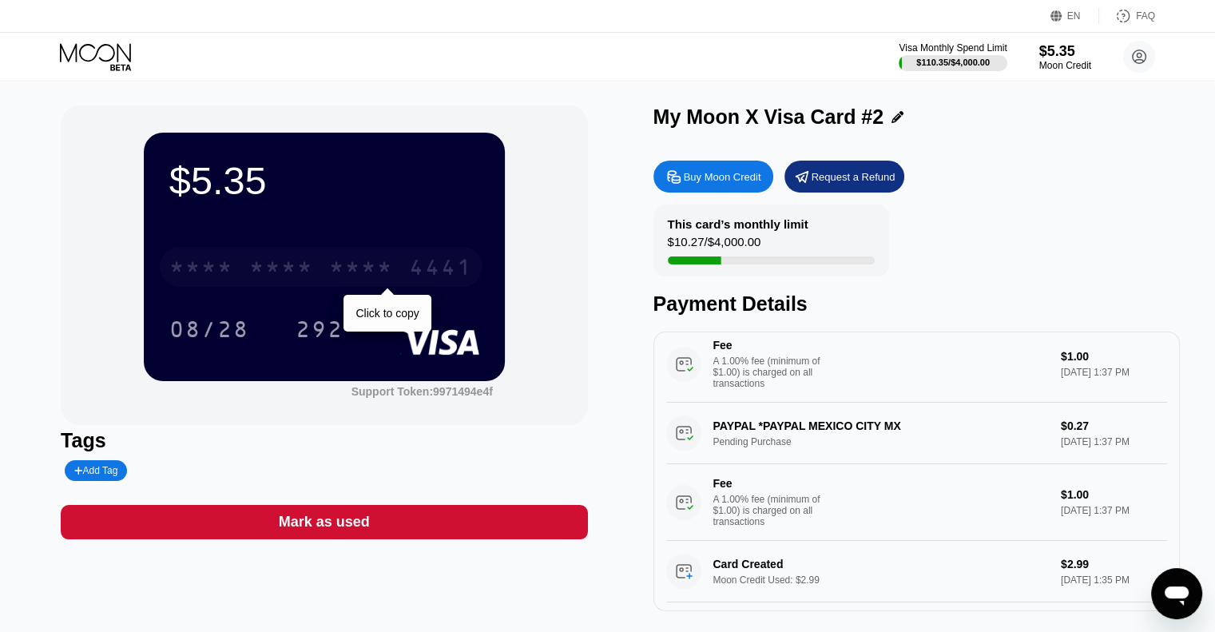
click at [412, 276] on div "4441" at bounding box center [441, 269] width 64 height 26
